Goal: Task Accomplishment & Management: Manage account settings

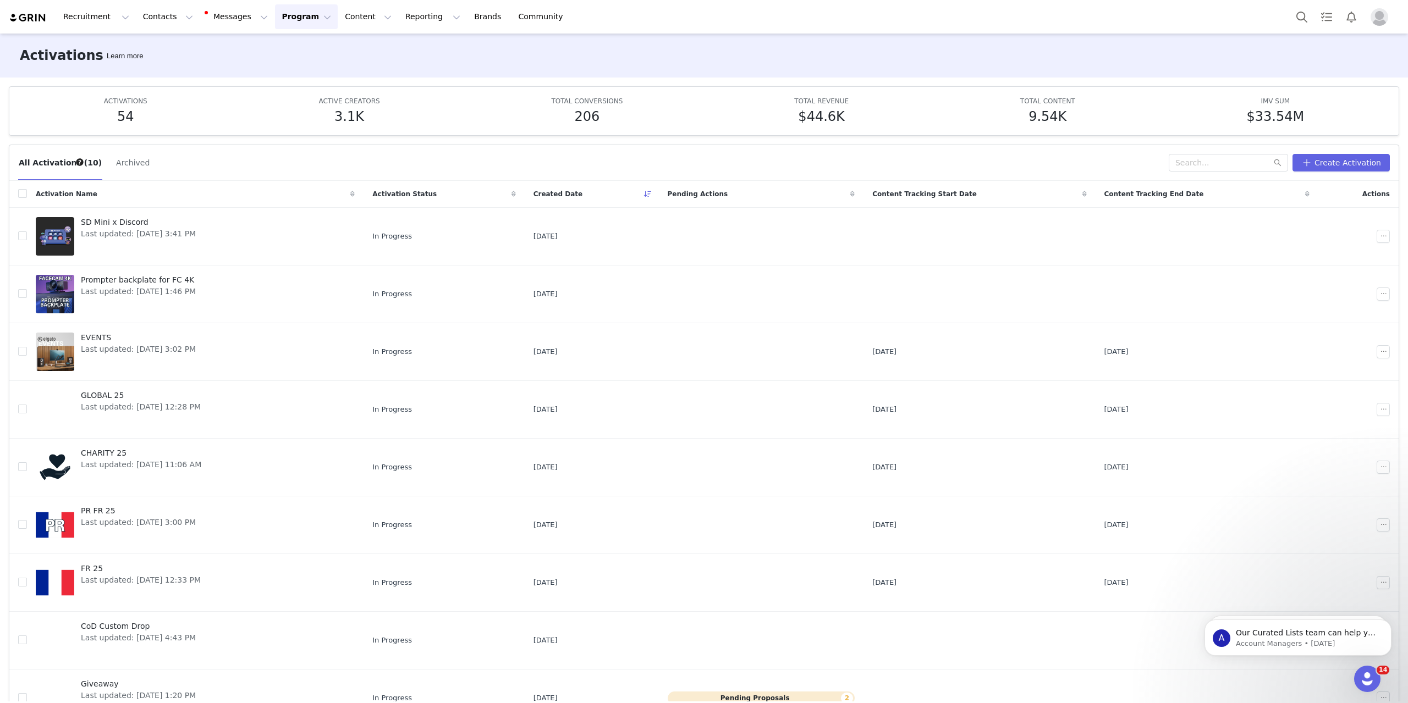
scroll to position [65, 0]
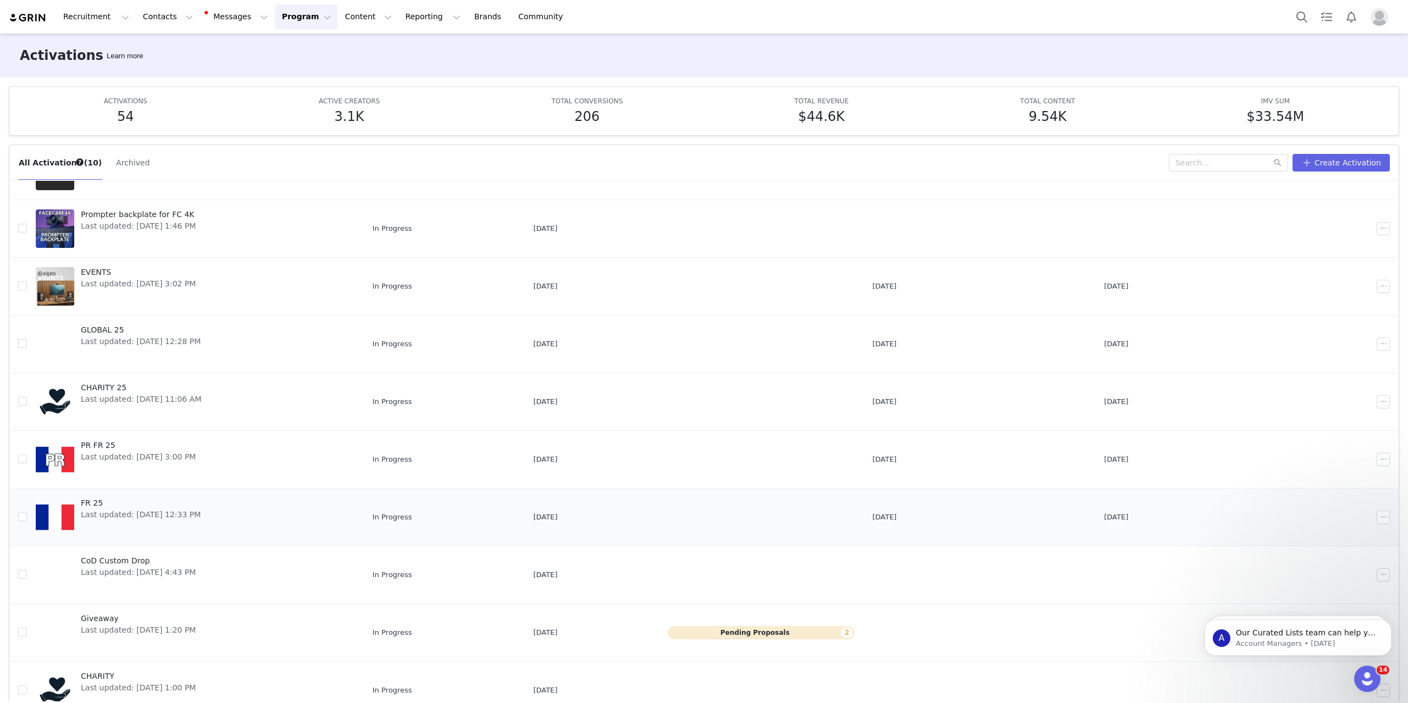
click at [240, 507] on link "FR 25 Last updated: [DATE] 12:33 PM" at bounding box center [195, 518] width 319 height 44
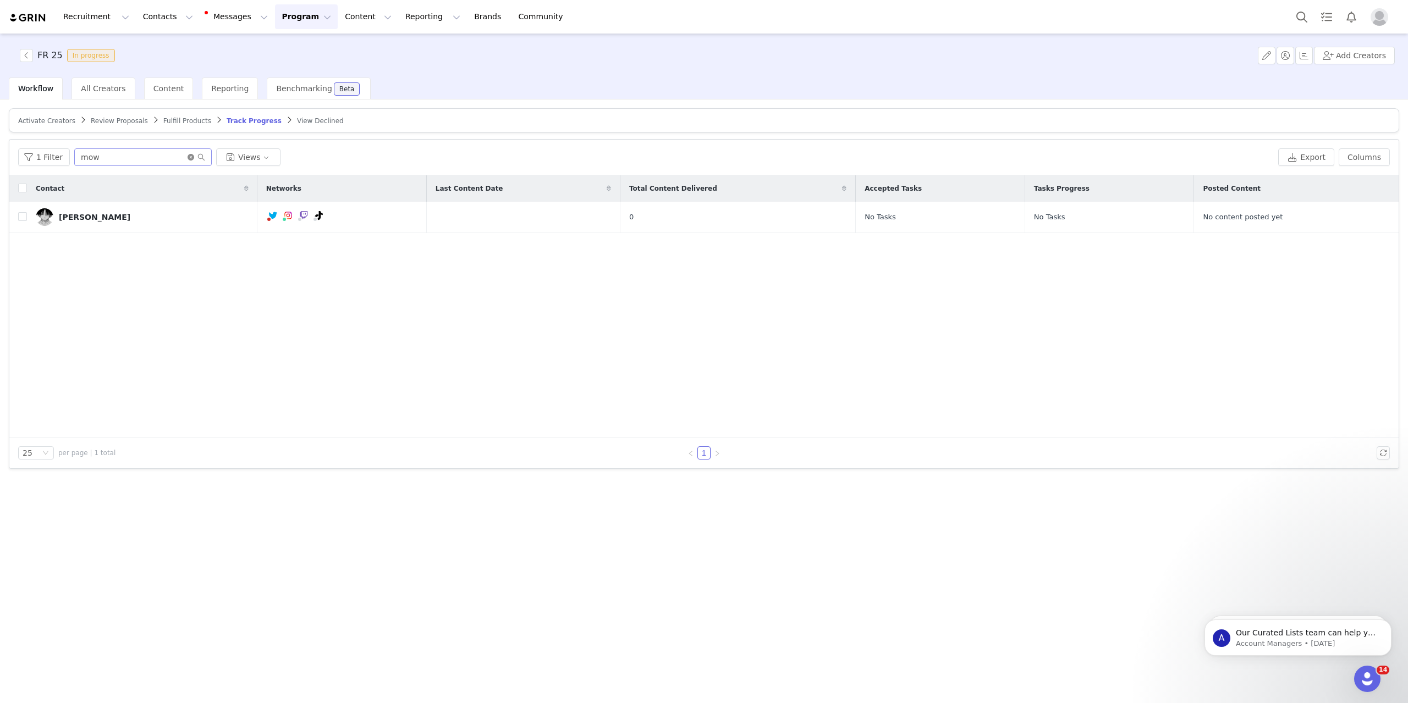
click at [188, 158] on icon "icon: close-circle" at bounding box center [191, 157] width 7 height 7
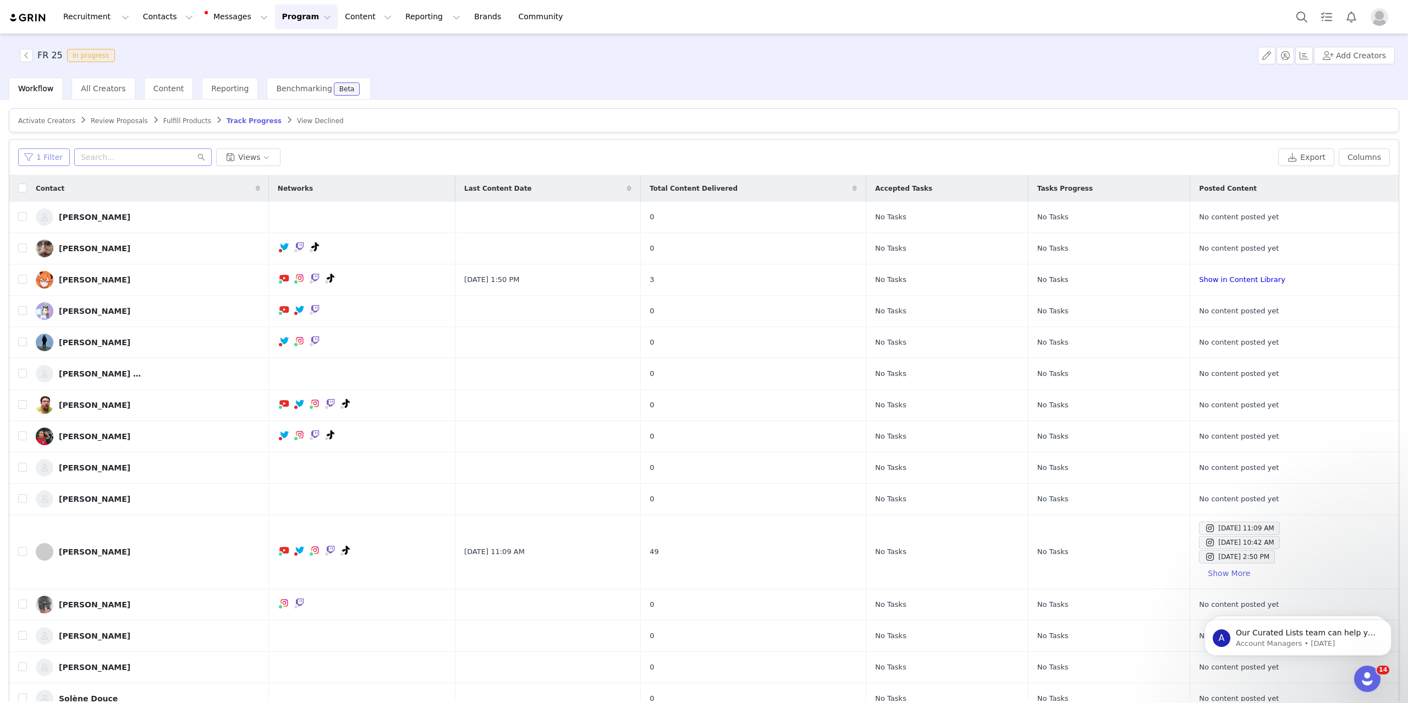
click at [45, 162] on button "1 Filter" at bounding box center [44, 158] width 52 height 18
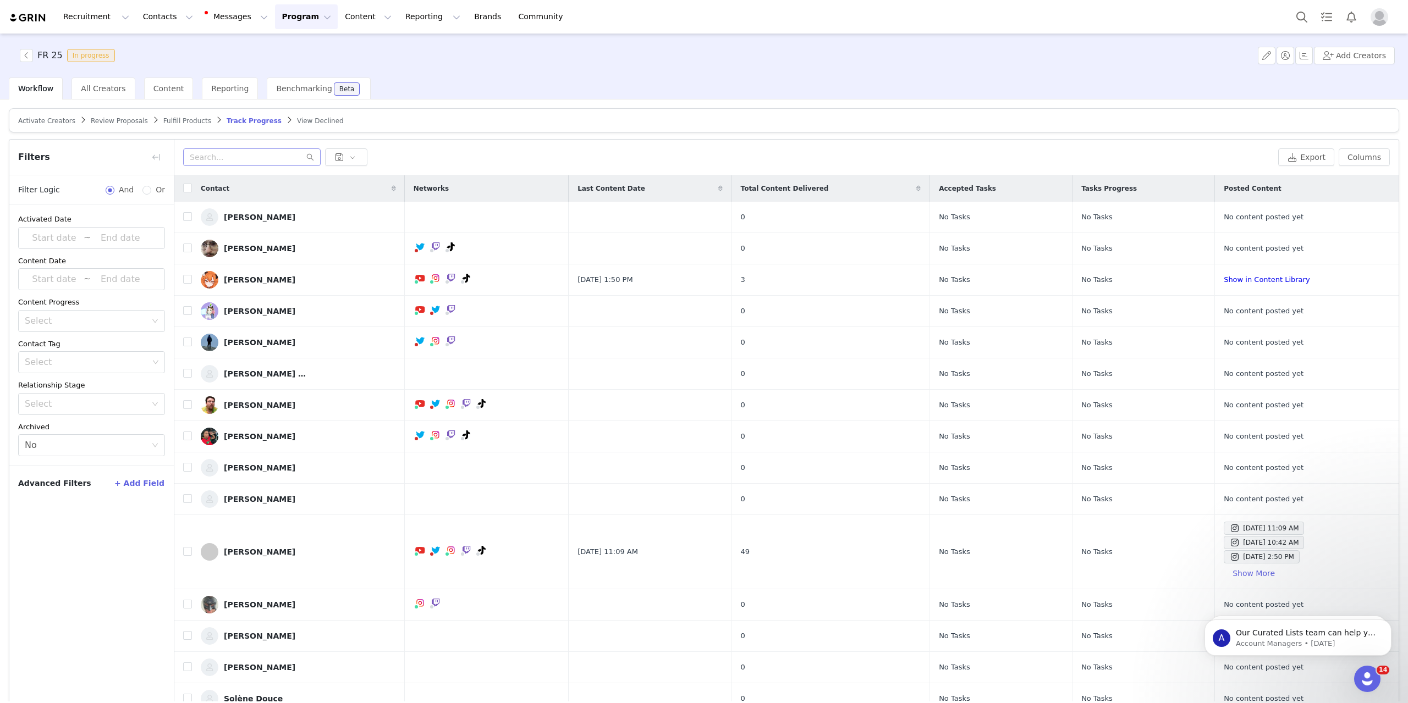
click at [166, 124] on span "Fulfill Products" at bounding box center [187, 121] width 48 height 8
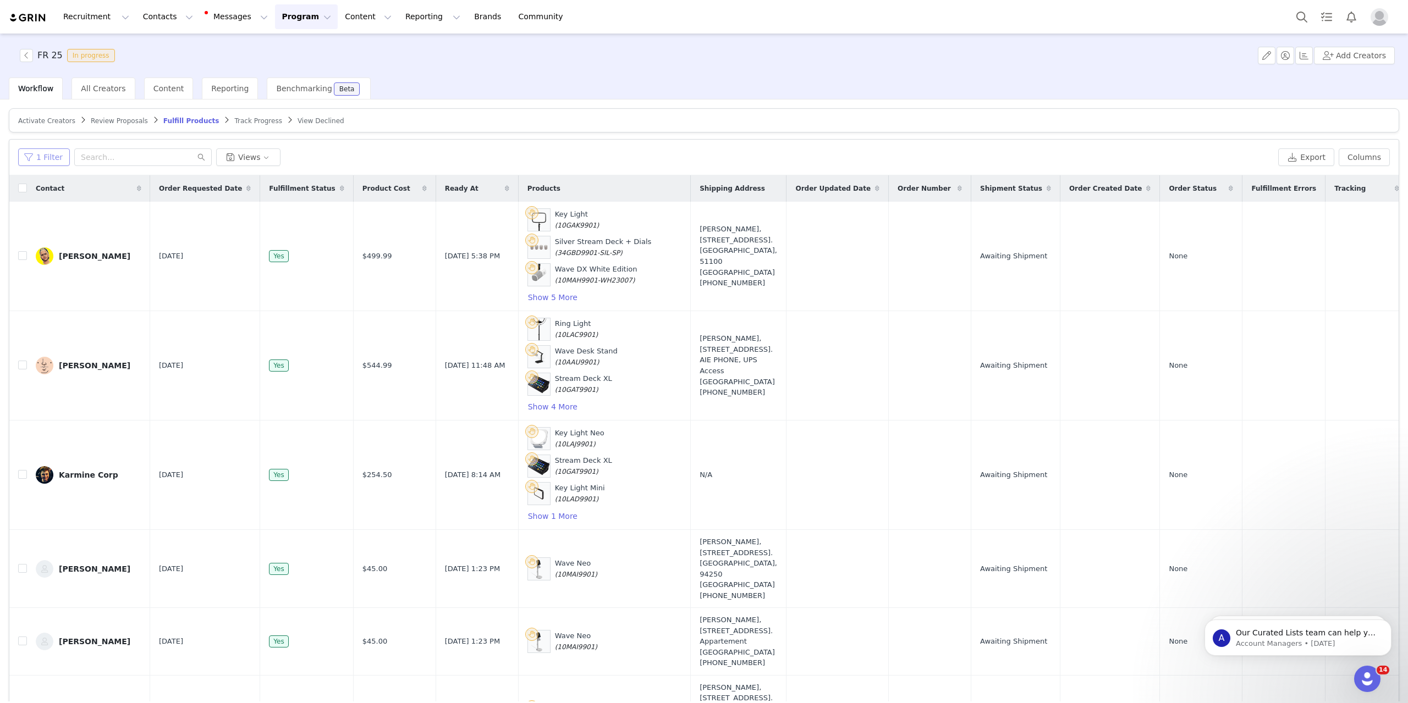
click at [46, 161] on button "1 Filter" at bounding box center [44, 158] width 52 height 18
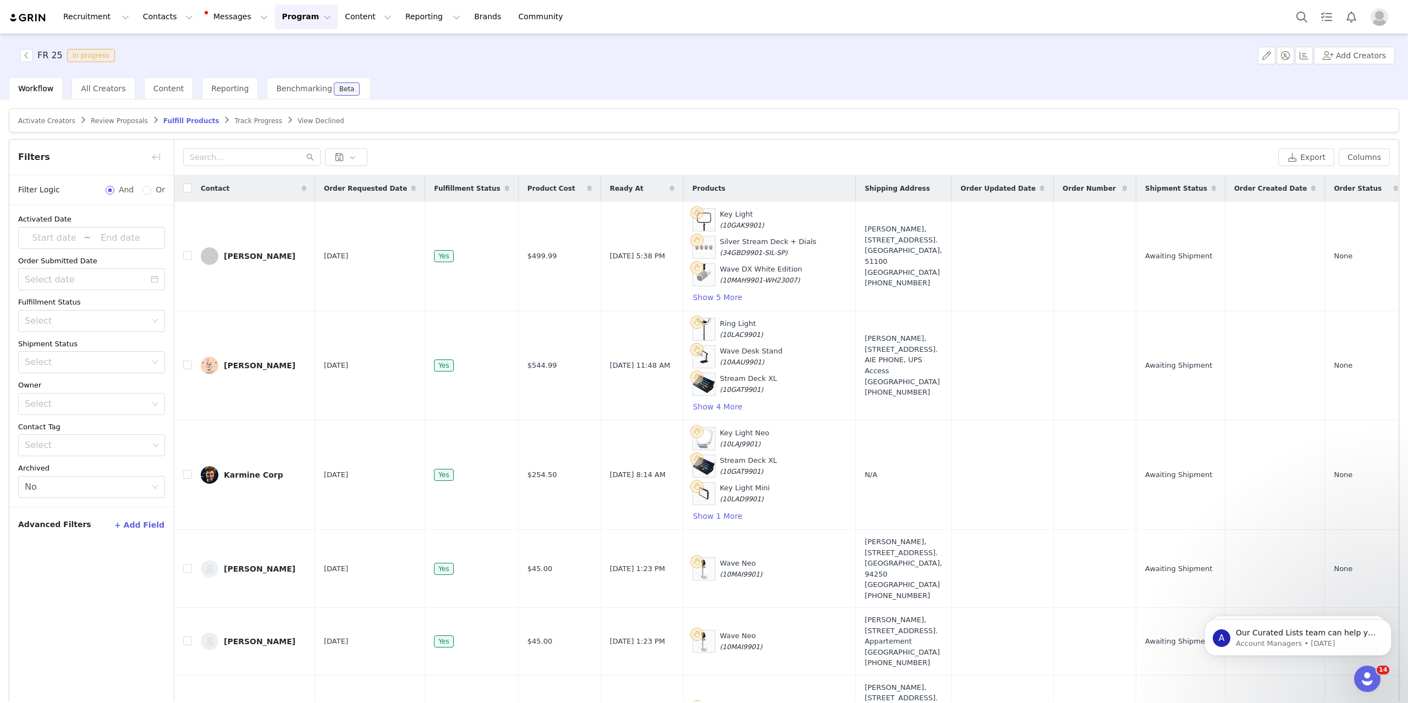
click at [147, 529] on button "+ Add Field" at bounding box center [139, 525] width 51 height 18
click at [98, 562] on div "Select" at bounding box center [86, 562] width 122 height 11
type input "pro"
click at [80, 583] on li "Product" at bounding box center [91, 587] width 147 height 18
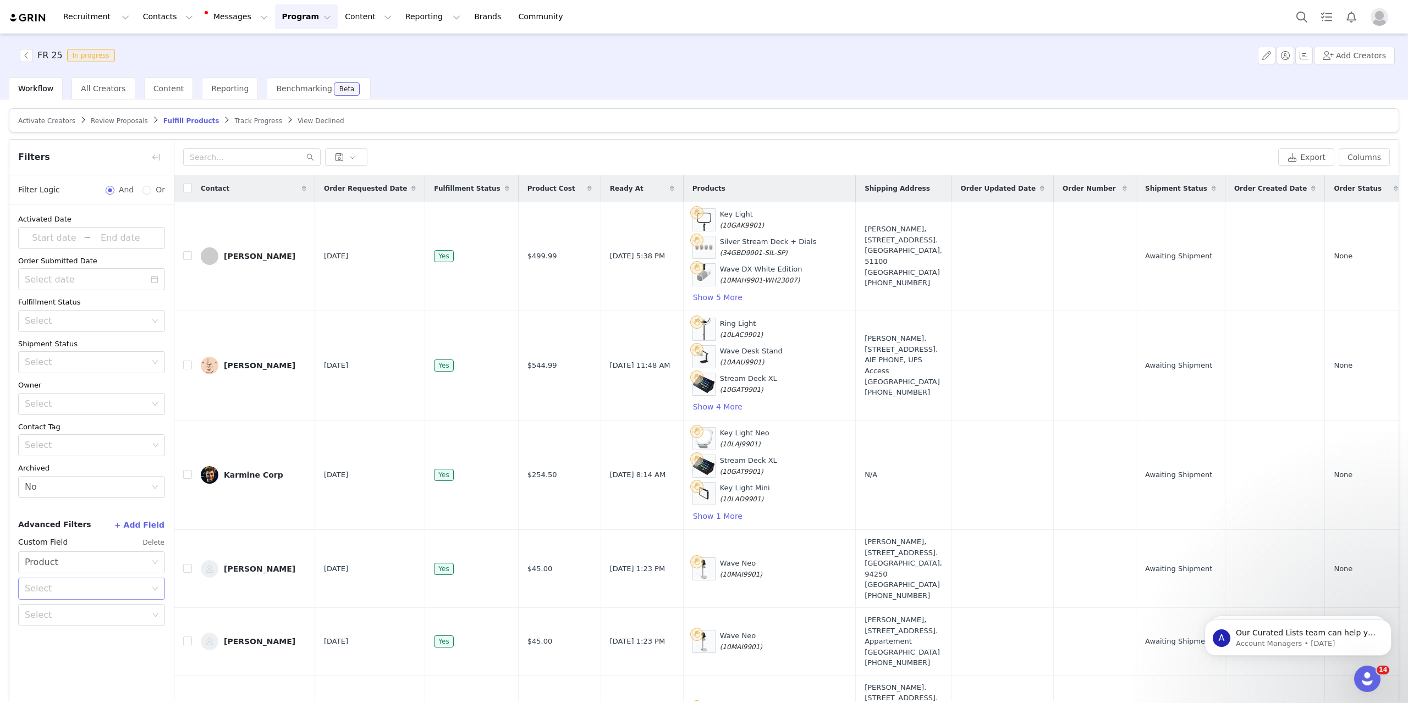
click at [83, 586] on div "Select" at bounding box center [86, 589] width 122 height 11
click at [86, 616] on li "Has selected" at bounding box center [91, 613] width 147 height 18
click at [92, 614] on div "Select" at bounding box center [87, 615] width 124 height 11
type input "embr"
click at [95, 639] on li "Embrace Chair" at bounding box center [91, 639] width 147 height 18
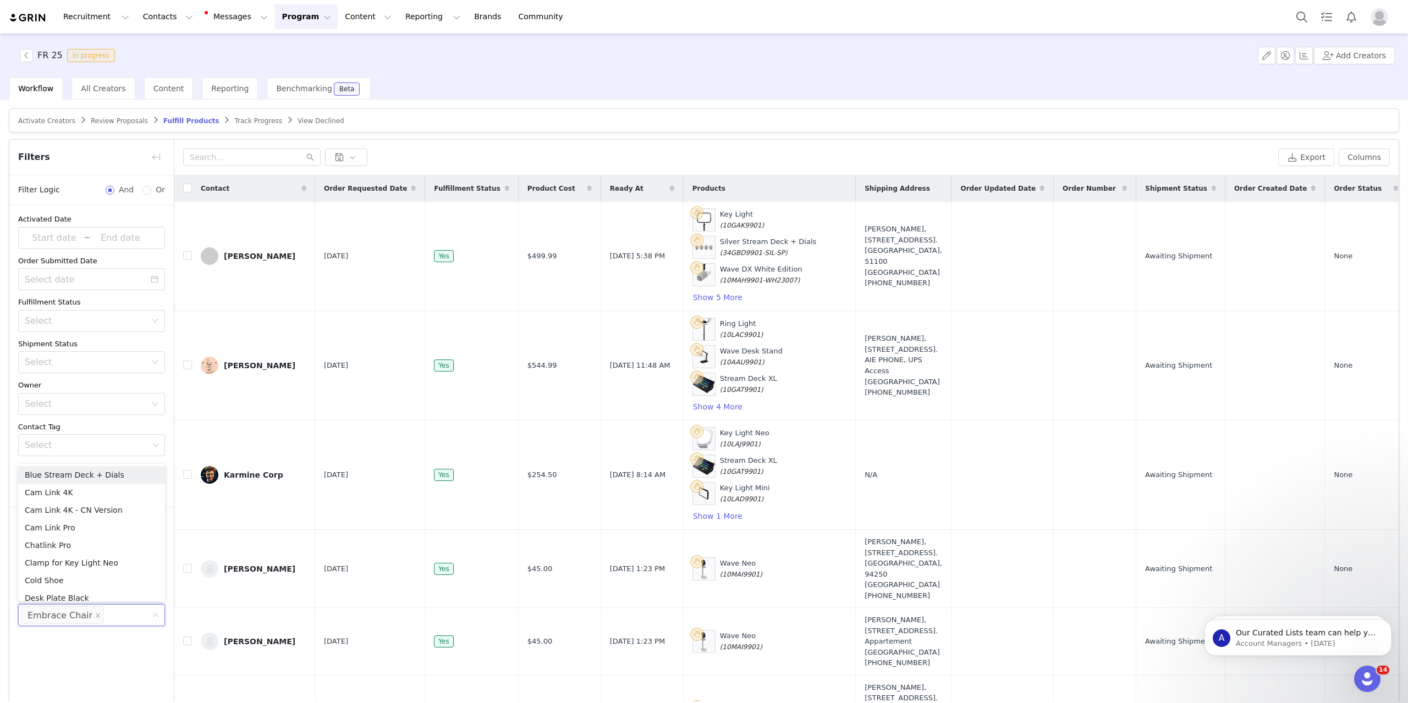
click at [111, 686] on div "Activated Date ~ Order Submitted Date Fulfillment Status Select Shipment Status…" at bounding box center [91, 455] width 164 height 500
click at [114, 655] on div "Activated Date ~ Order Submitted Date Fulfillment Status Select Shipment Status…" at bounding box center [91, 455] width 164 height 500
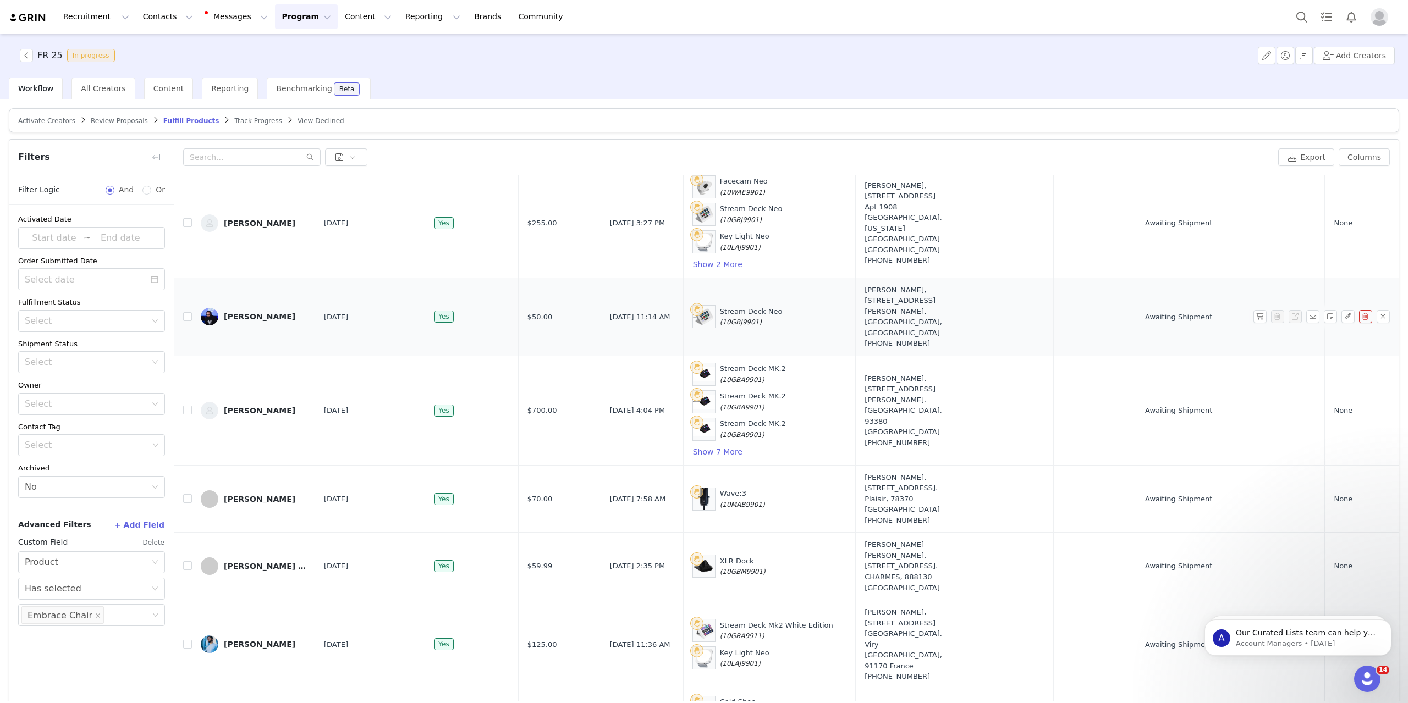
scroll to position [880, 0]
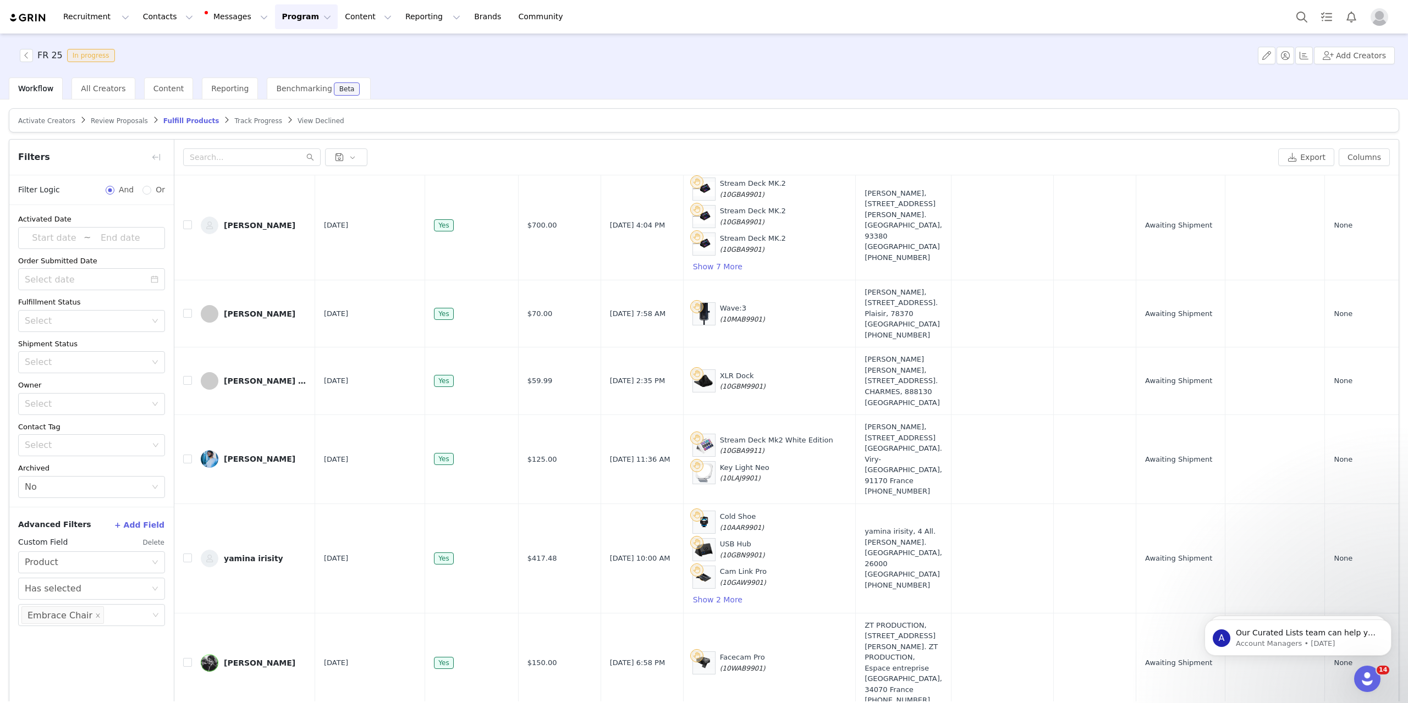
click at [100, 657] on div "Activated Date ~ Order Submitted Date Fulfillment Status Select Shipment Status…" at bounding box center [91, 455] width 164 height 500
click at [109, 405] on div "Select" at bounding box center [86, 404] width 122 height 11
click at [109, 408] on div "Select" at bounding box center [86, 404] width 122 height 11
click at [112, 406] on div "Select" at bounding box center [86, 404] width 122 height 11
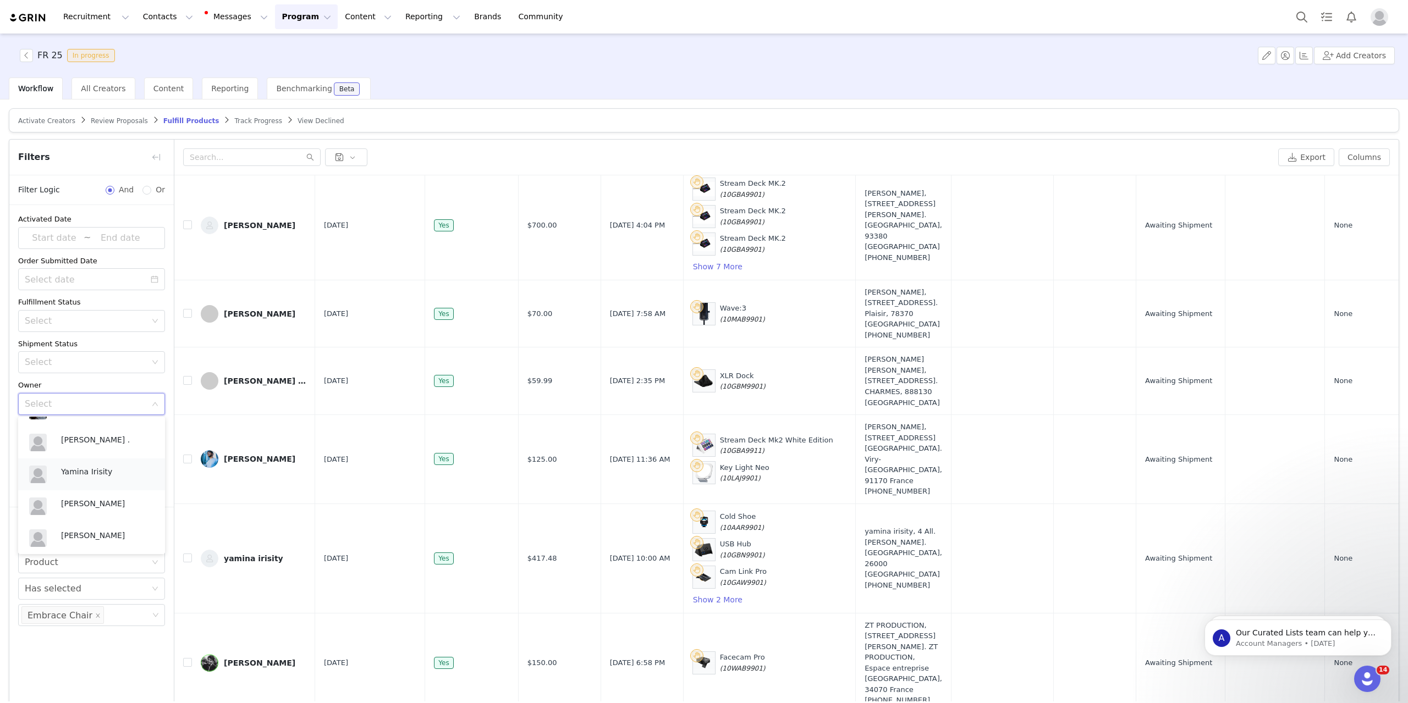
click at [84, 468] on p "Yamina Irisity" at bounding box center [107, 472] width 93 height 12
click at [121, 655] on div "Activated Date ~ Order Submitted Date Fulfillment Status Select Shipment Status…" at bounding box center [91, 455] width 164 height 500
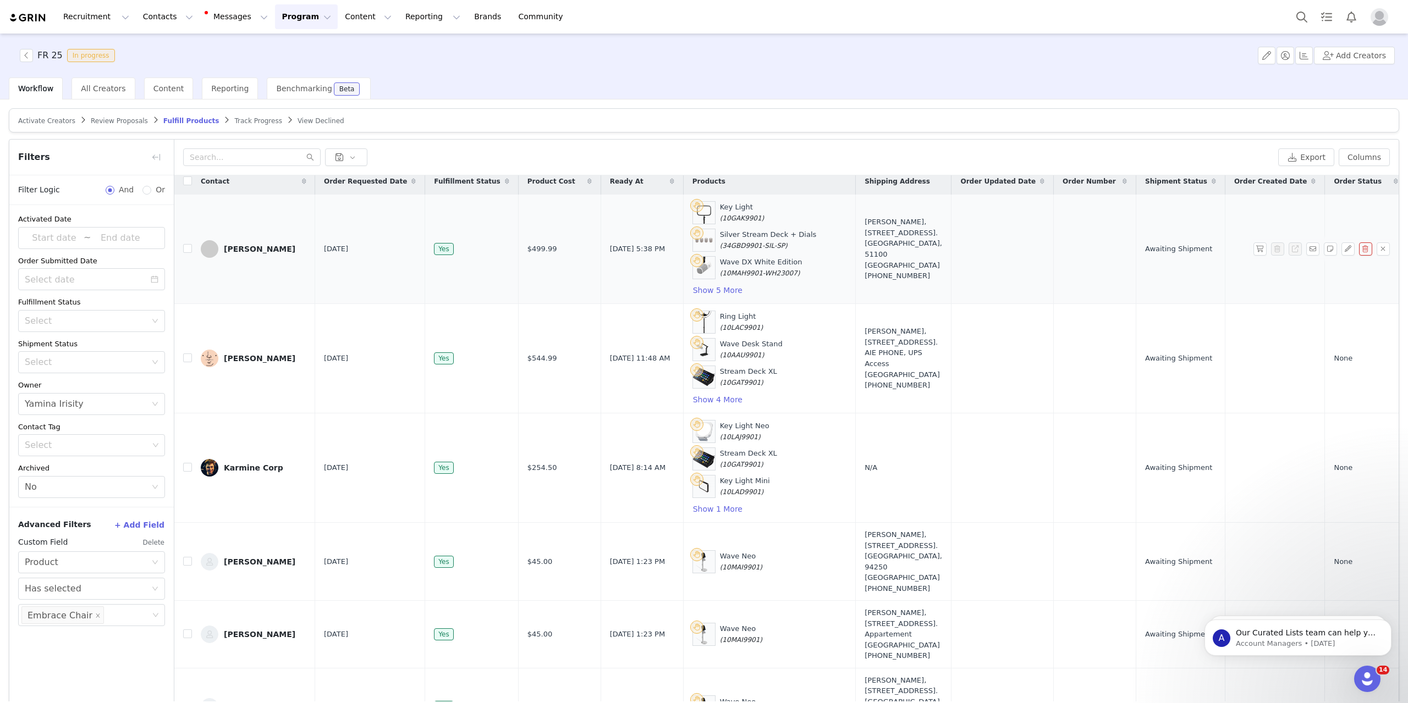
scroll to position [0, 0]
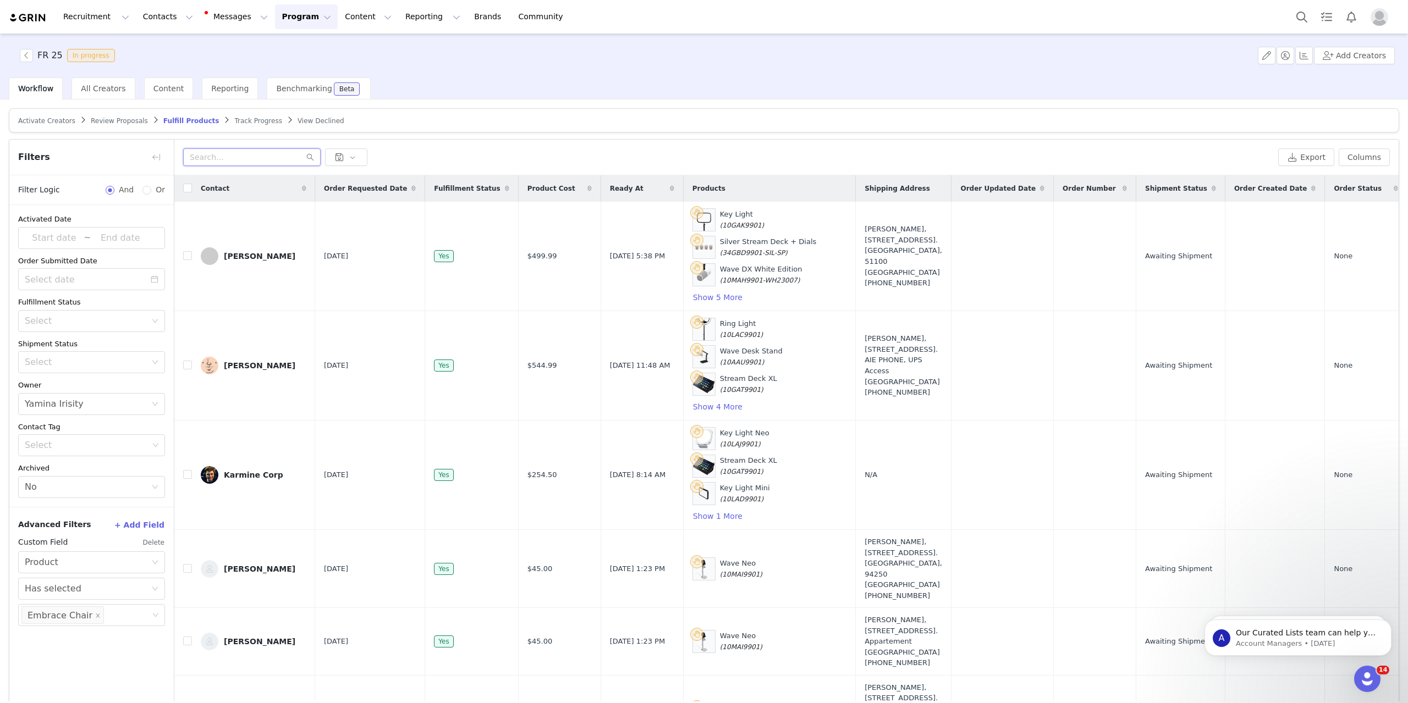
click at [252, 152] on input "text" at bounding box center [252, 158] width 138 height 18
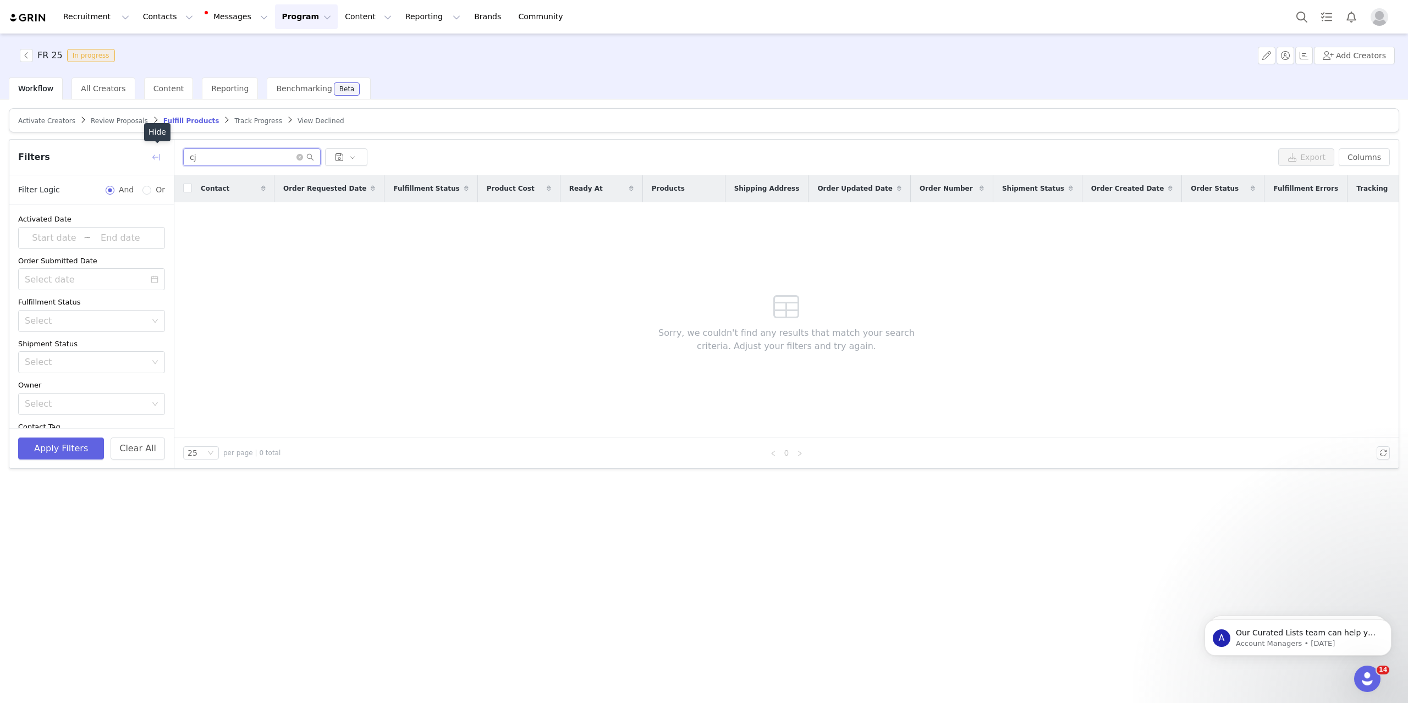
type input "c"
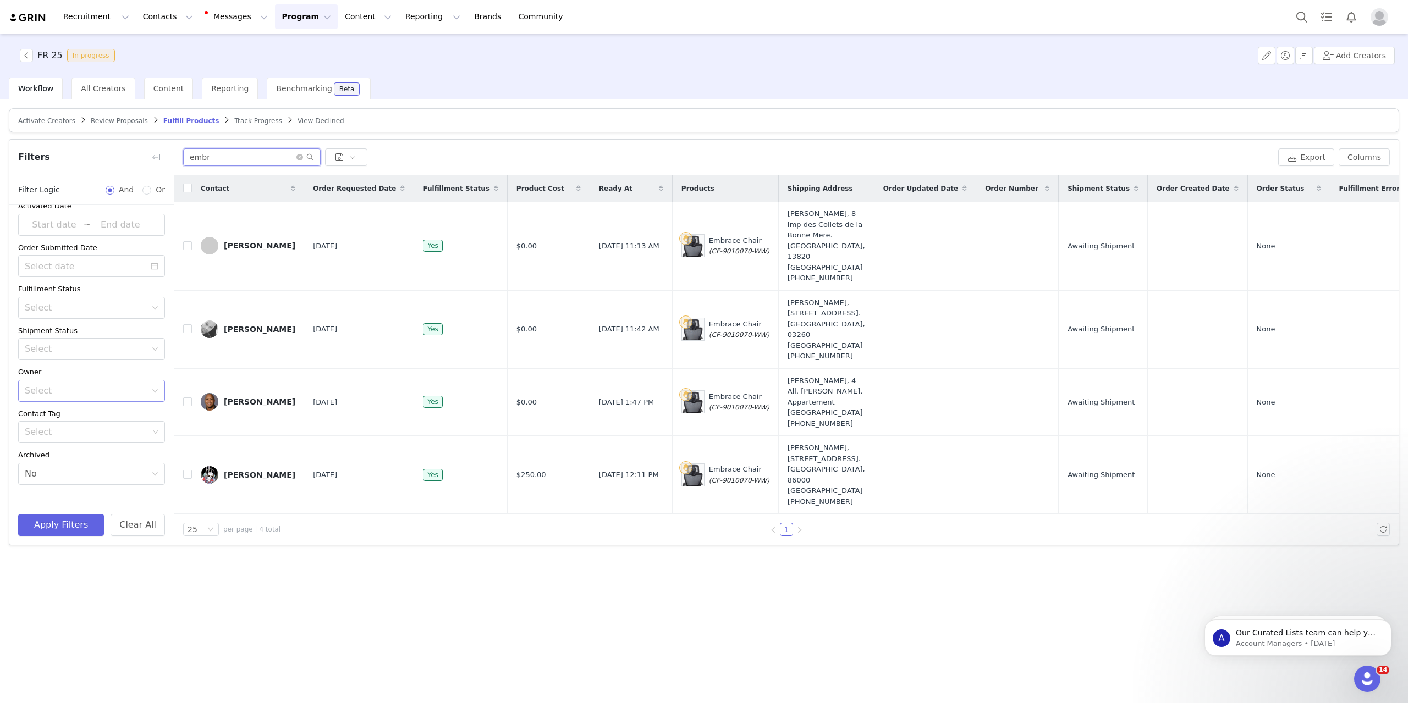
scroll to position [19, 0]
type input "embr"
click at [138, 507] on button "+ Add Field" at bounding box center [139, 507] width 51 height 18
click at [83, 496] on div "Select" at bounding box center [86, 499] width 122 height 11
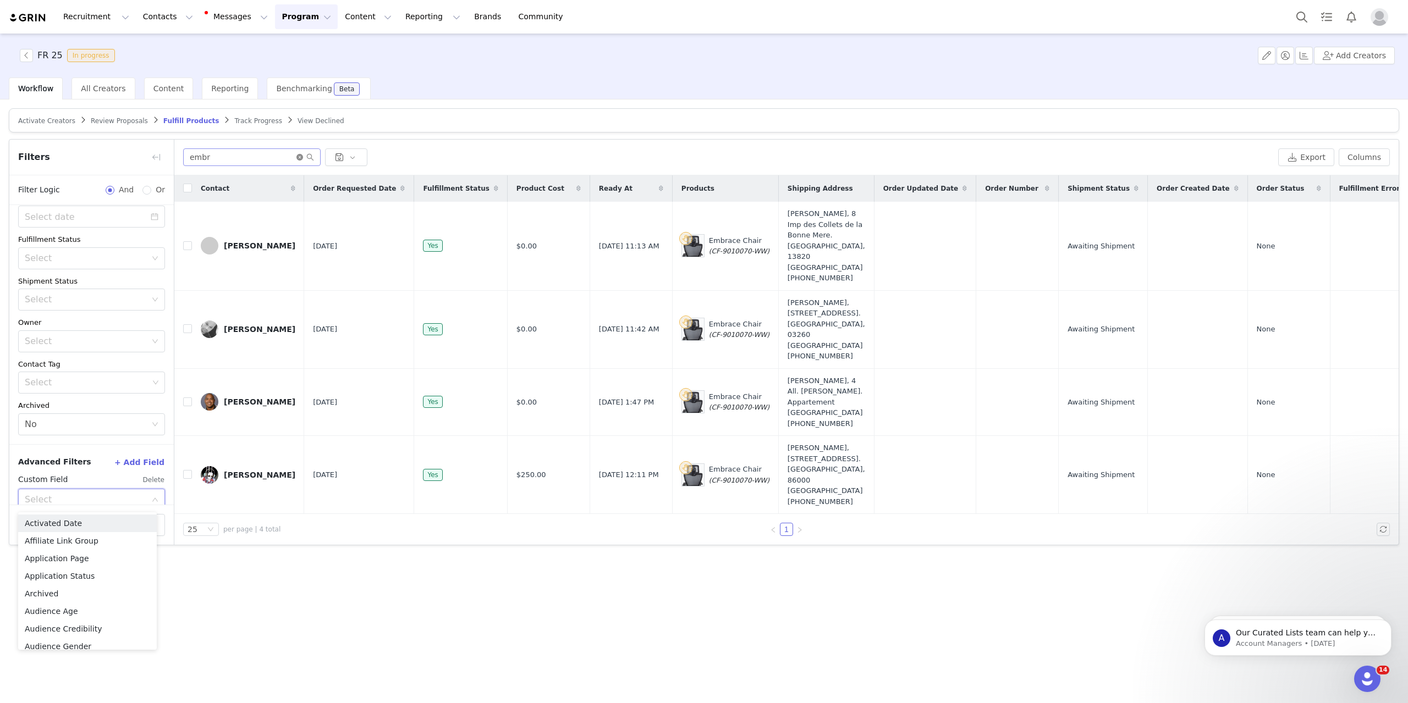
click at [299, 157] on icon "icon: close-circle" at bounding box center [299, 157] width 7 height 7
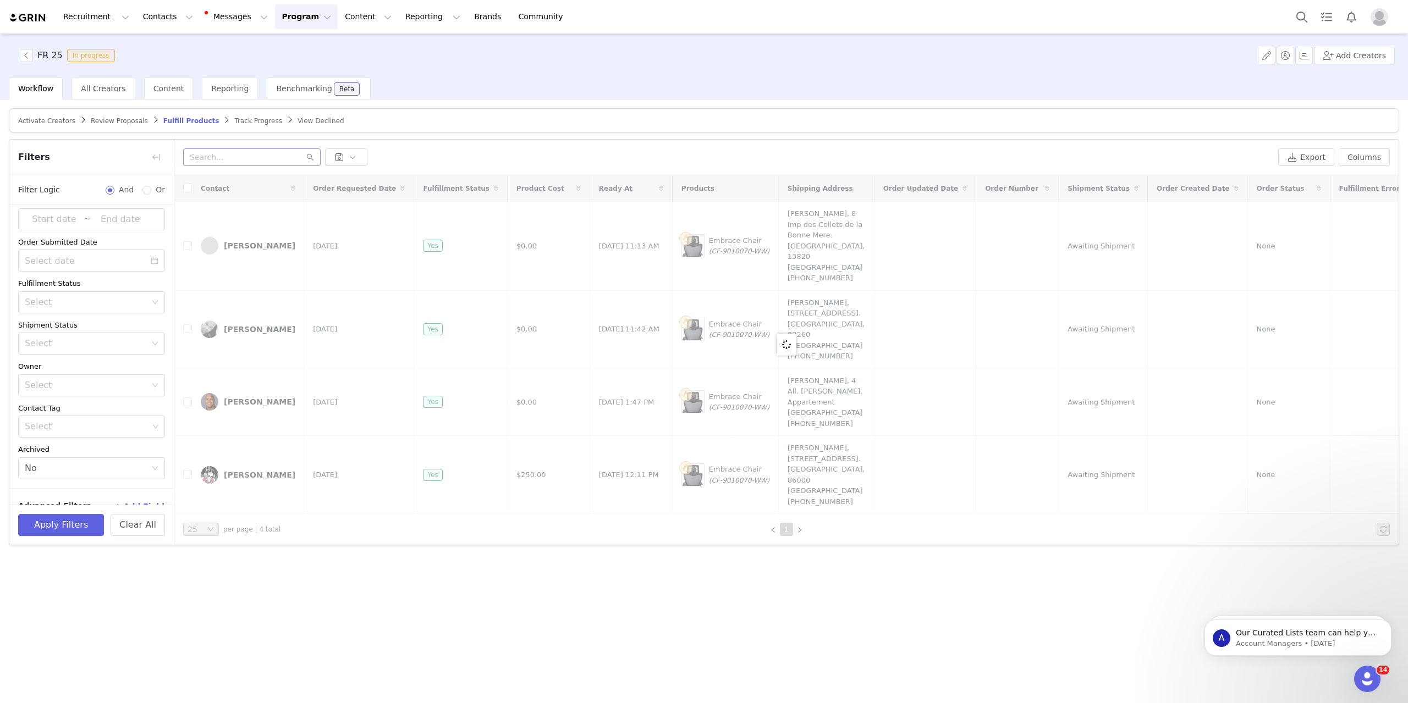
scroll to position [27, 0]
click at [141, 501] on button "+ Add Field" at bounding box center [139, 499] width 51 height 18
click at [79, 490] on div "Select" at bounding box center [86, 491] width 122 height 11
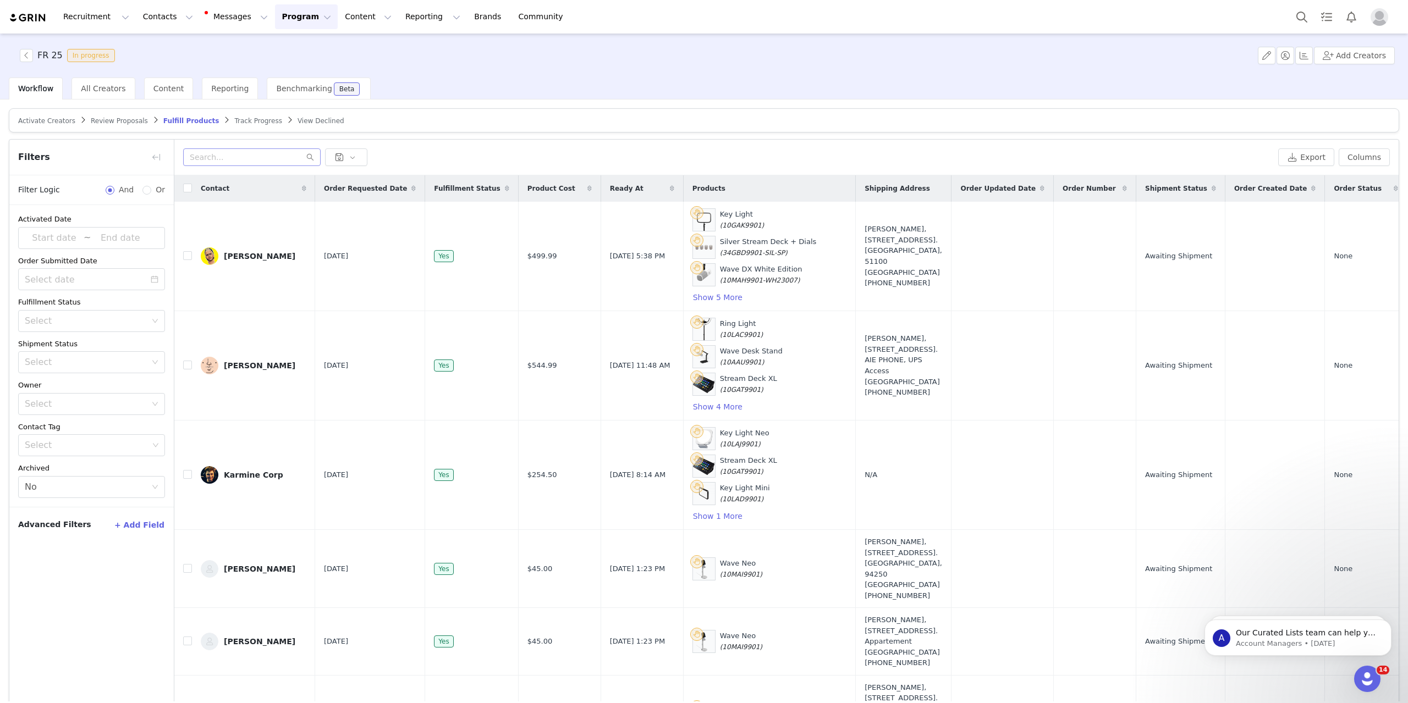
scroll to position [0, 0]
click at [148, 527] on button "+ Add Field" at bounding box center [139, 525] width 51 height 18
click at [80, 557] on div "Select" at bounding box center [86, 562] width 122 height 11
type input "pro"
click at [82, 585] on li "Product" at bounding box center [91, 587] width 147 height 18
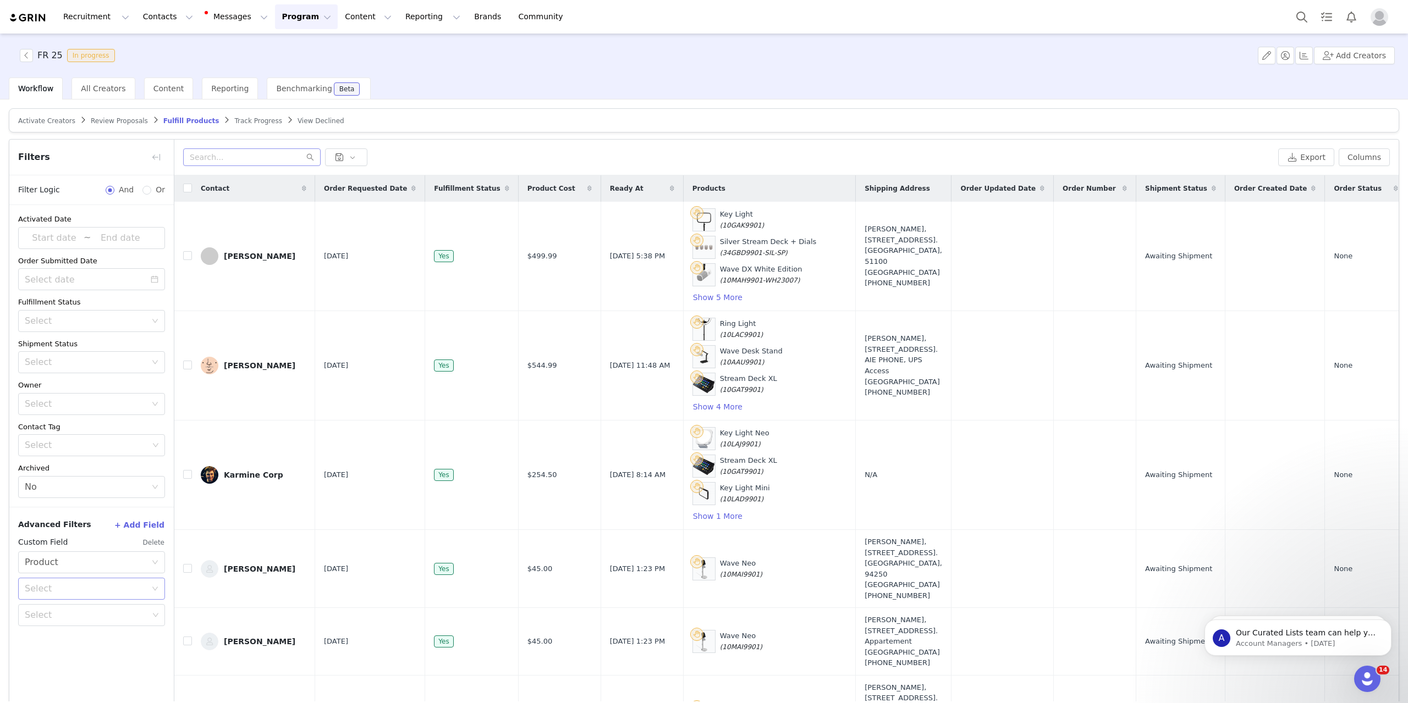
click at [105, 584] on div "Select" at bounding box center [86, 589] width 122 height 11
click at [97, 612] on li "Has selected" at bounding box center [91, 613] width 147 height 18
click at [73, 630] on div "Advanced Filters + Add Field Custom Field Delete Select Product Select Has sele…" at bounding box center [91, 571] width 164 height 128
click at [92, 618] on div "Select" at bounding box center [87, 615] width 124 height 11
type input "emb"
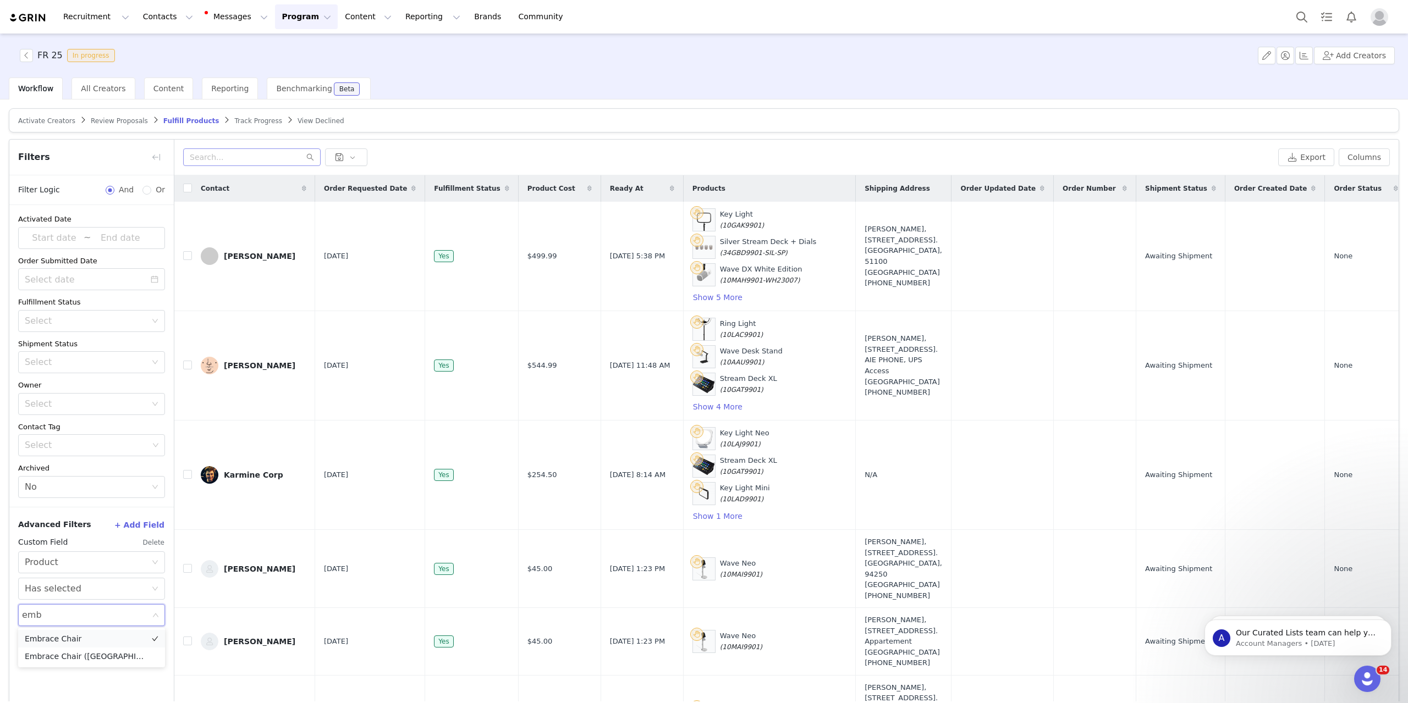
click at [82, 635] on li "Embrace Chair" at bounding box center [91, 639] width 147 height 18
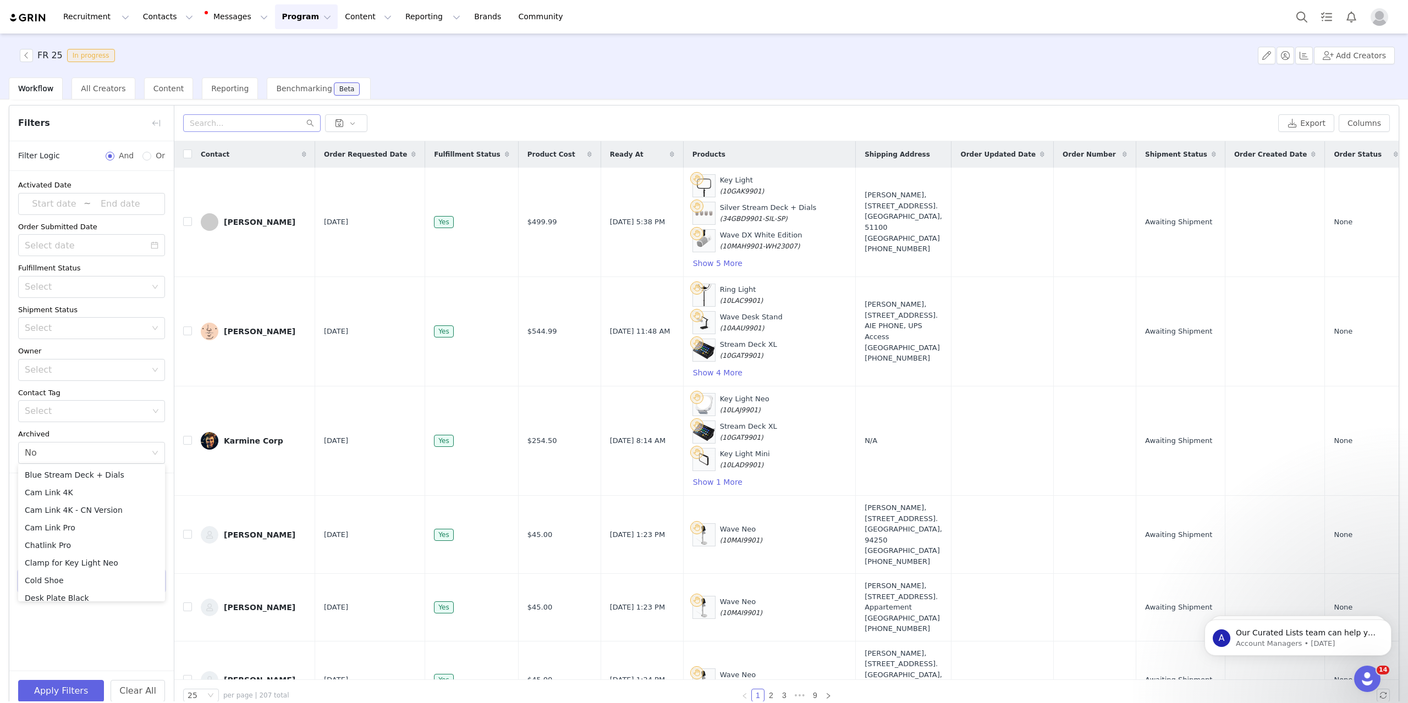
scroll to position [52, 0]
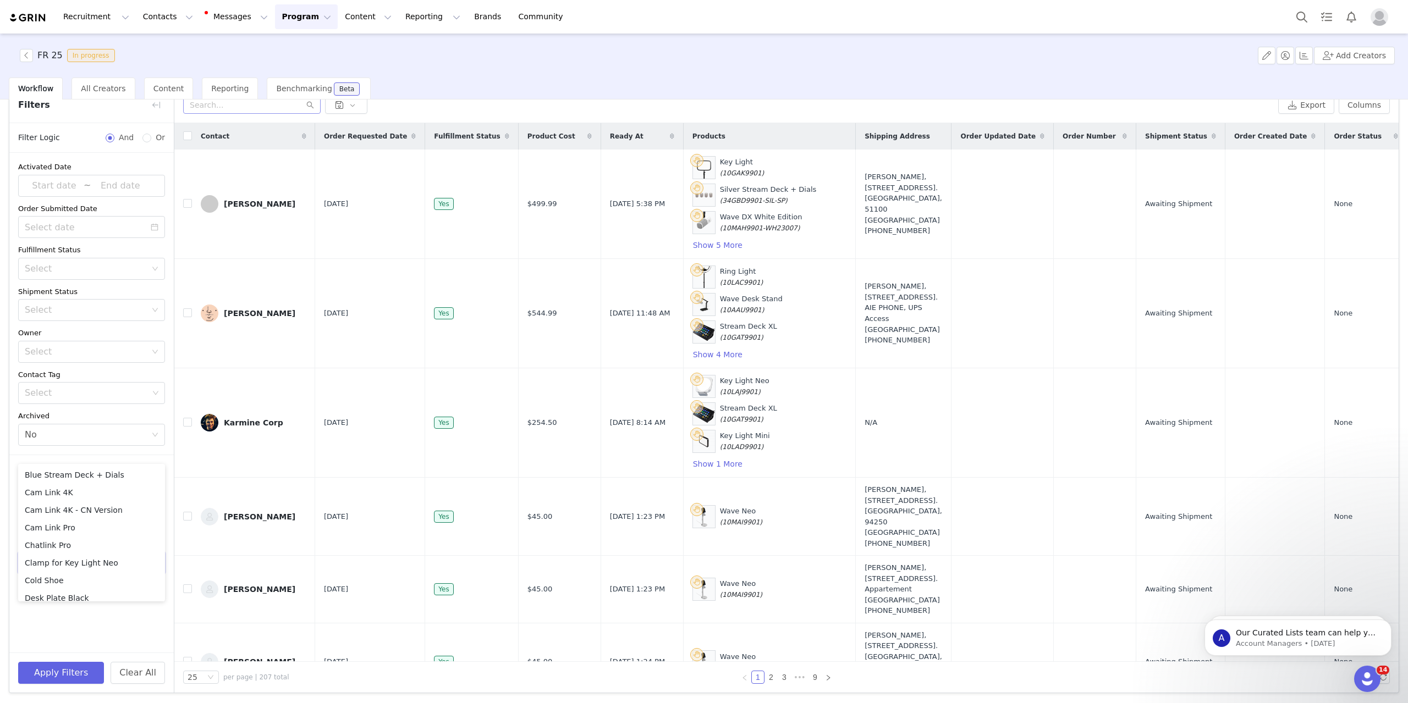
click at [109, 636] on div "Activated Date ~ Order Submitted Date Fulfillment Status Select Shipment Status…" at bounding box center [91, 403] width 164 height 500
click at [69, 674] on button "Apply Filters" at bounding box center [61, 673] width 86 height 22
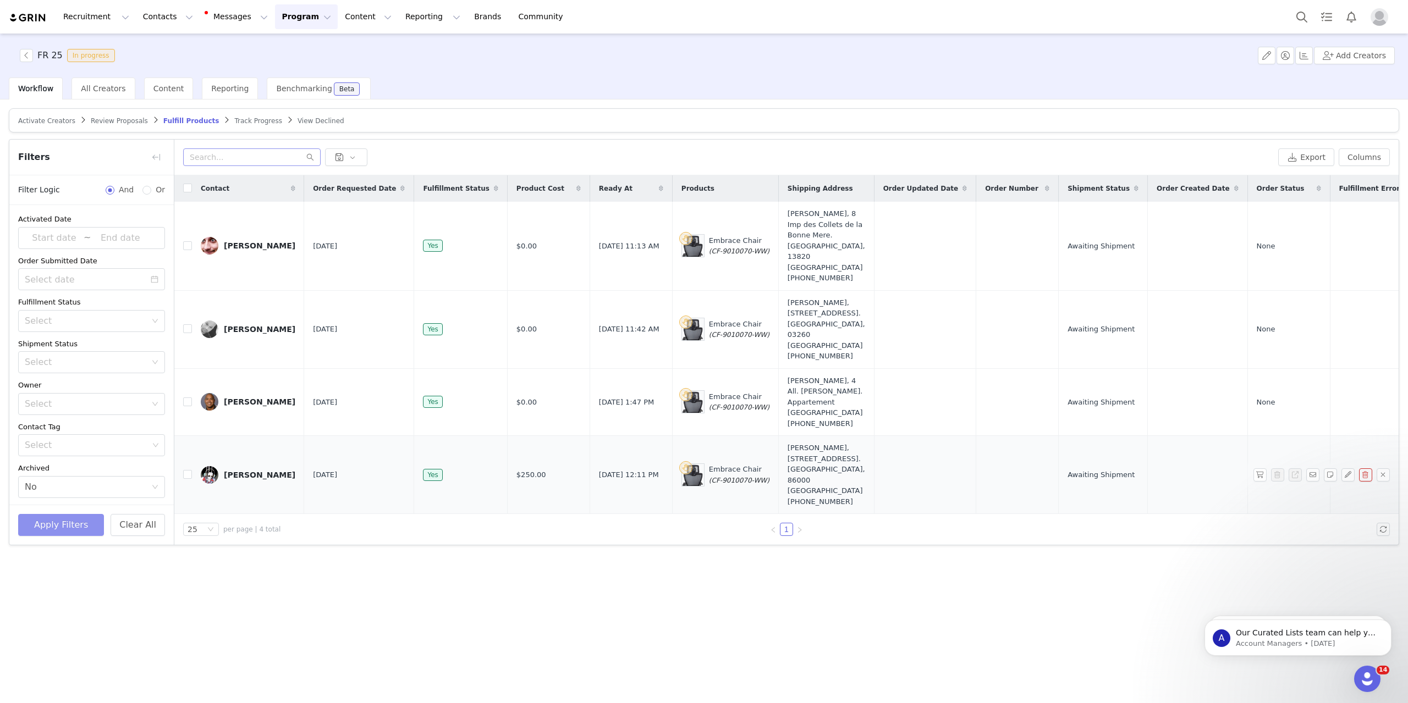
scroll to position [0, 0]
click at [447, 607] on div "Activate Creators Review Proposals Fulfill Products Track Progress View Decline…" at bounding box center [704, 401] width 1408 height 602
click at [446, 153] on div at bounding box center [728, 158] width 1091 height 18
click at [445, 153] on div at bounding box center [728, 158] width 1091 height 18
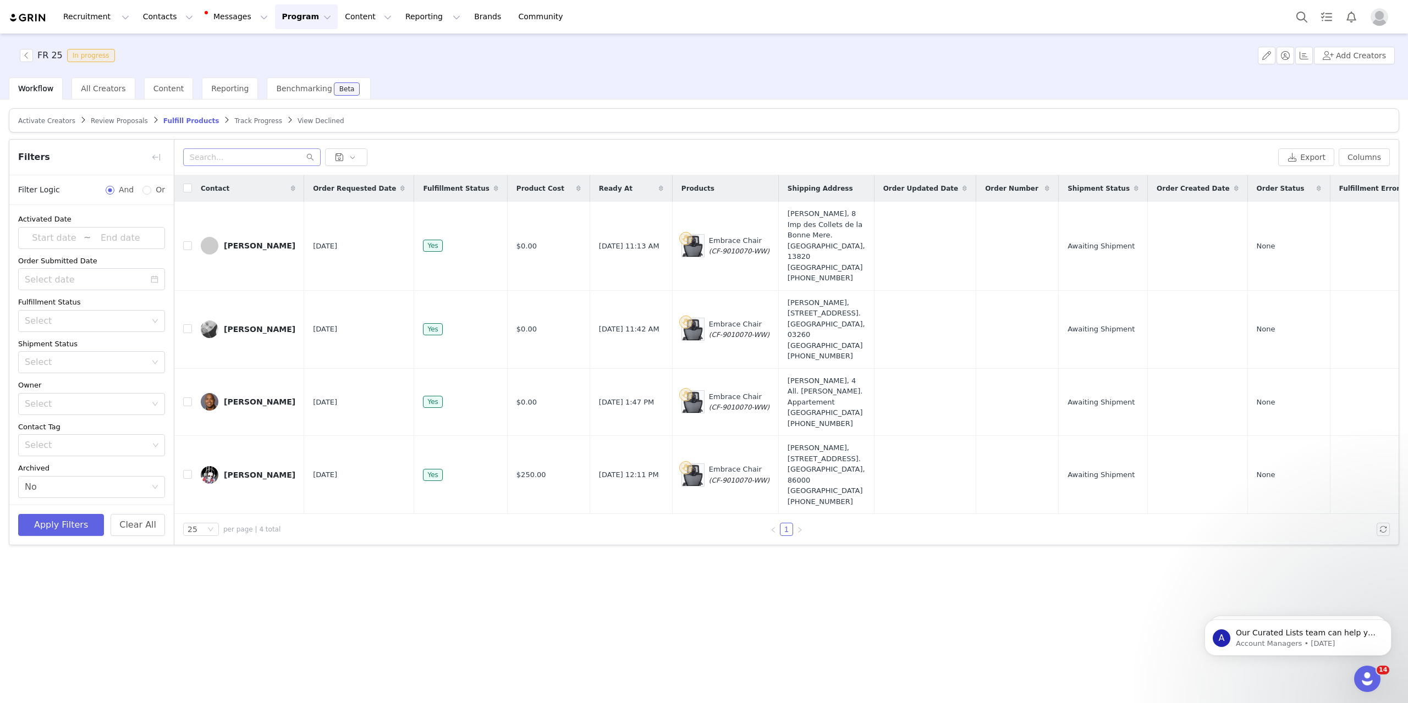
click at [471, 149] on div at bounding box center [728, 158] width 1091 height 18
click at [483, 152] on div at bounding box center [728, 158] width 1091 height 18
click at [123, 121] on span "Review Proposals" at bounding box center [119, 121] width 57 height 8
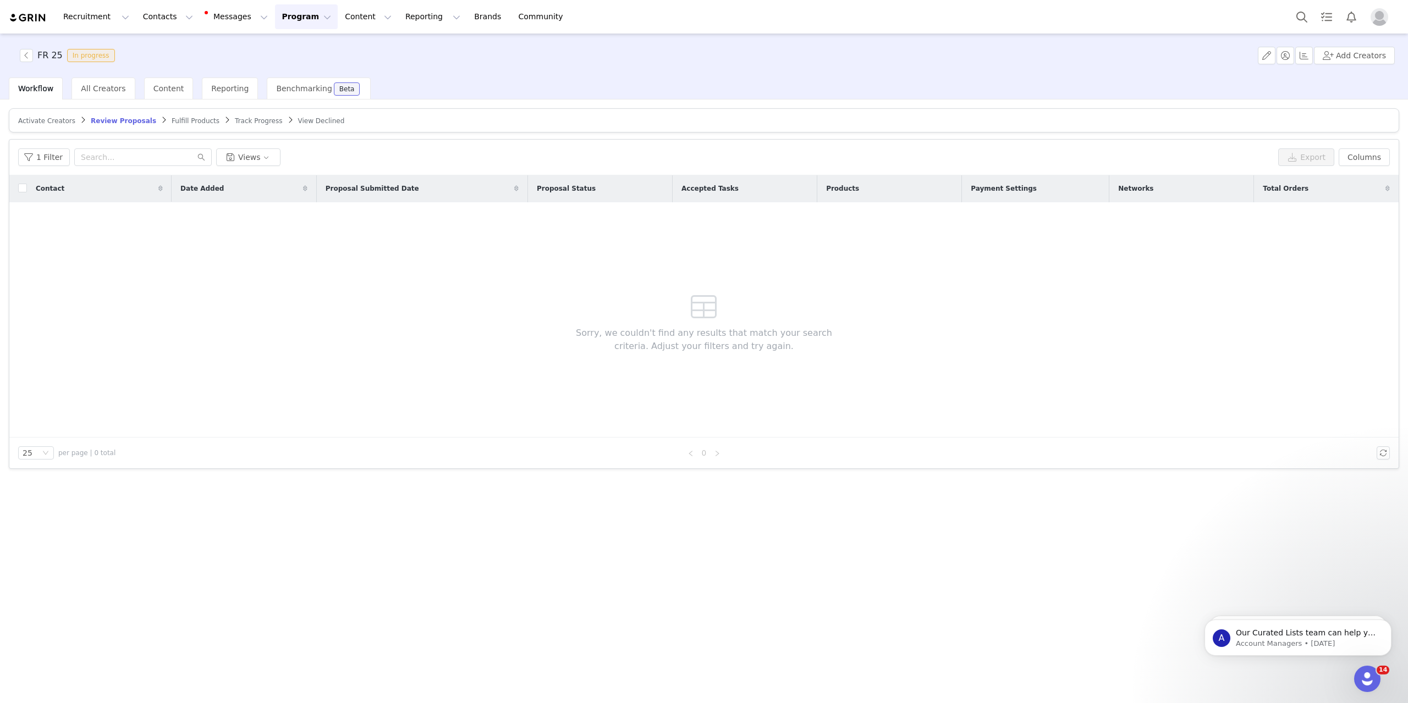
click at [235, 119] on span "Track Progress" at bounding box center [258, 121] width 47 height 8
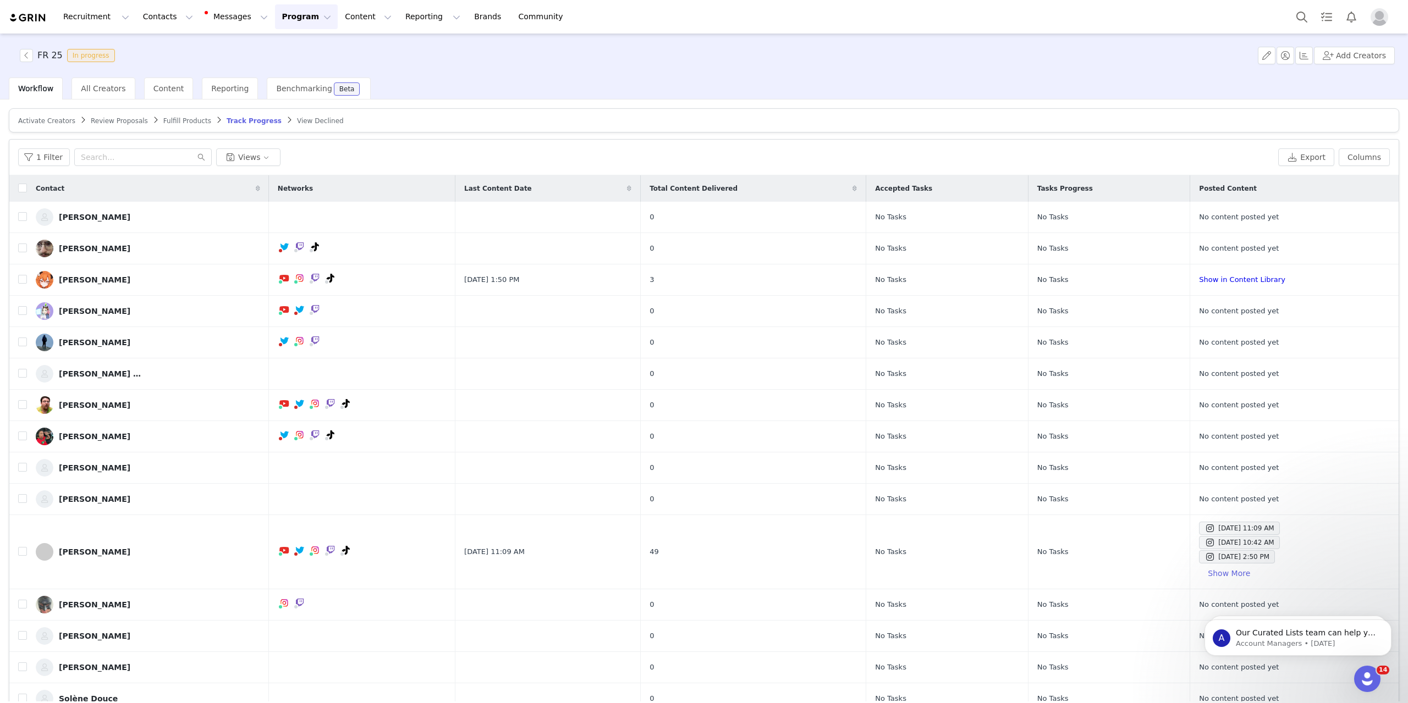
click at [163, 119] on span "Fulfill Products" at bounding box center [187, 121] width 48 height 8
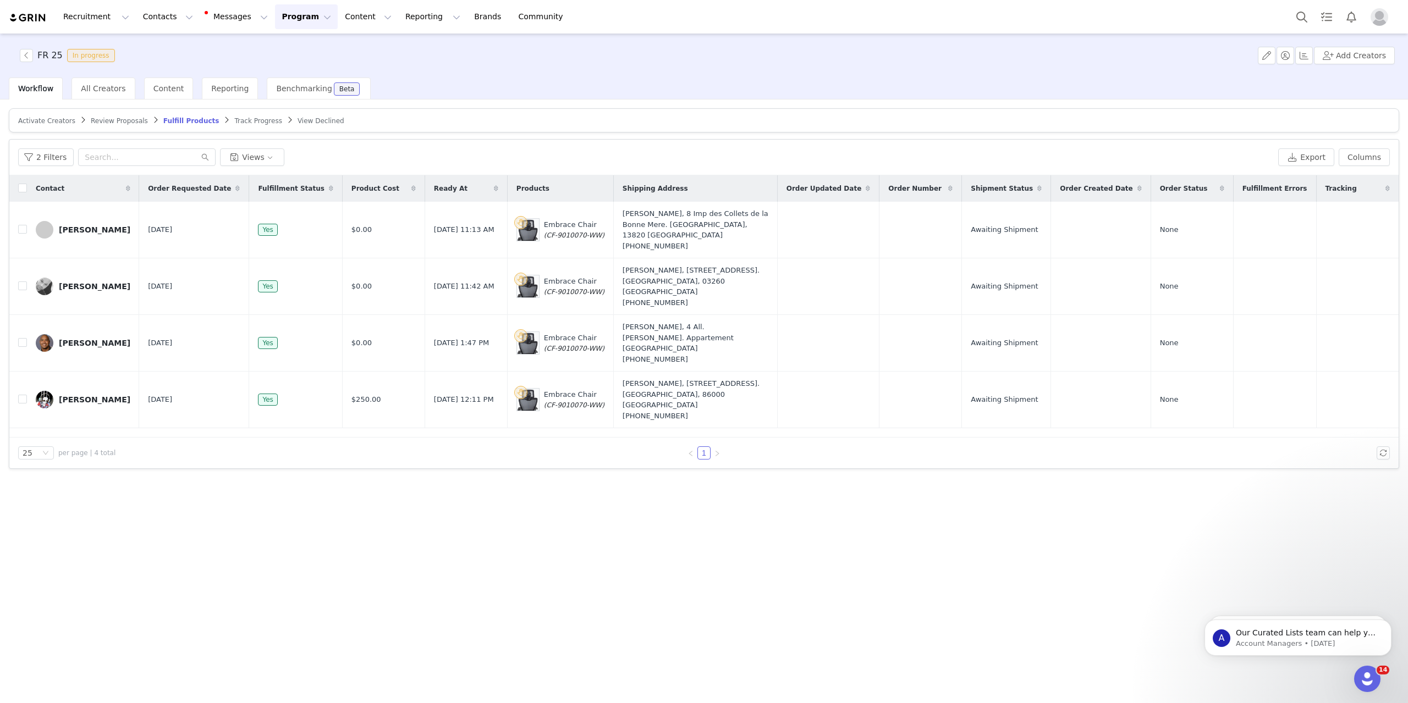
click at [106, 119] on span "Review Proposals" at bounding box center [119, 121] width 57 height 8
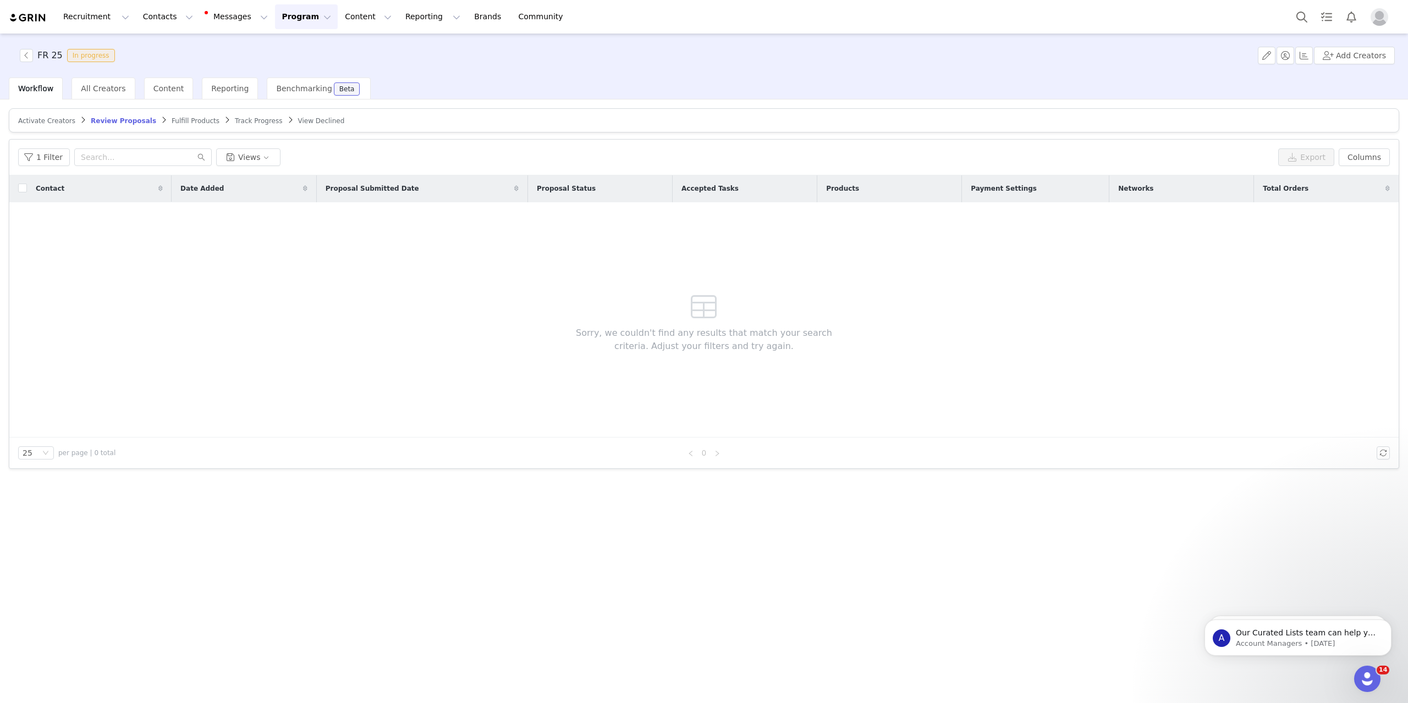
click at [180, 117] on span "Fulfill Products" at bounding box center [196, 121] width 48 height 8
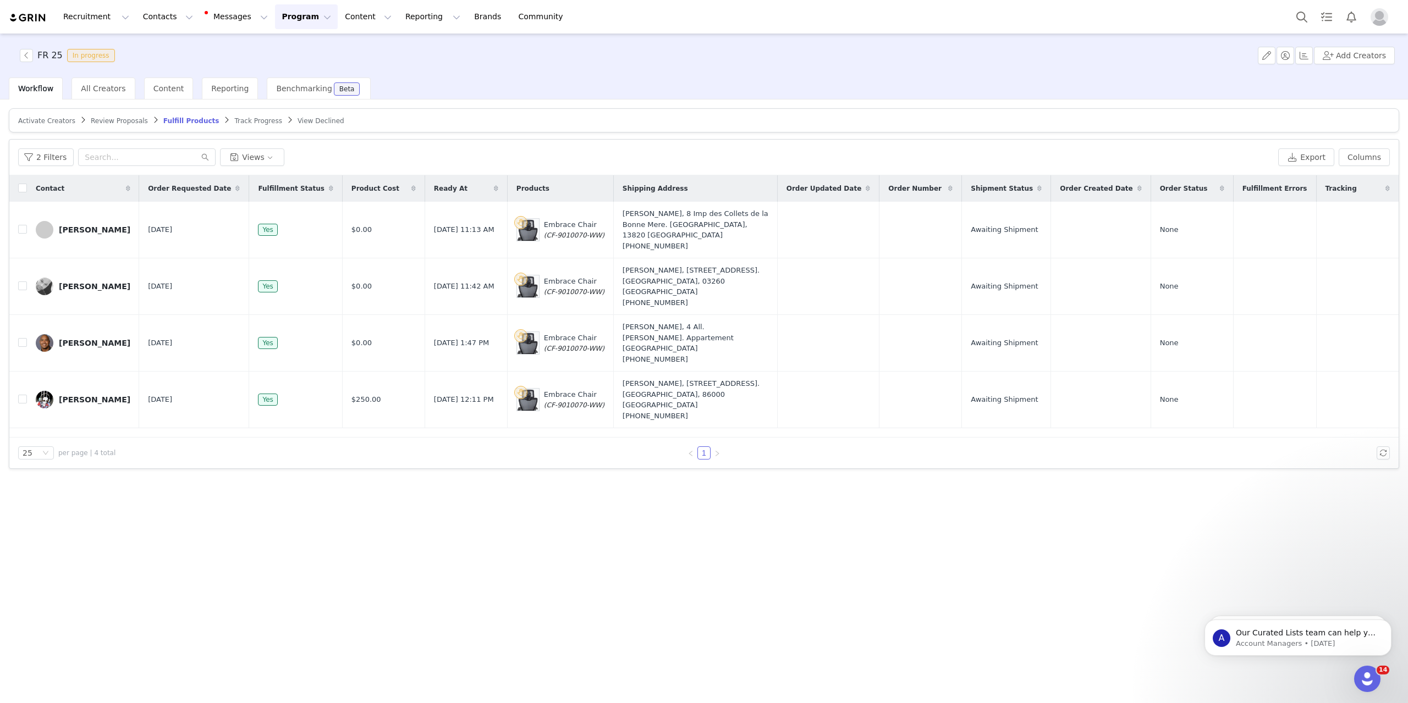
click at [381, 553] on div "Activate Creators Review Proposals Fulfill Products Track Progress View Decline…" at bounding box center [704, 401] width 1408 height 602
click at [480, 531] on div "Activate Creators Review Proposals Fulfill Products Track Progress View Decline…" at bounding box center [704, 401] width 1408 height 602
click at [420, 417] on div "Contact Order Requested Date Fulfillment Status Product Cost Ready At Products …" at bounding box center [703, 306] width 1389 height 262
click at [525, 102] on div "Activate Creators Review Proposals Fulfill Products Track Progress View Decline…" at bounding box center [704, 401] width 1408 height 602
click at [483, 519] on div "Activate Creators Review Proposals Fulfill Products Track Progress View Decline…" at bounding box center [704, 401] width 1408 height 602
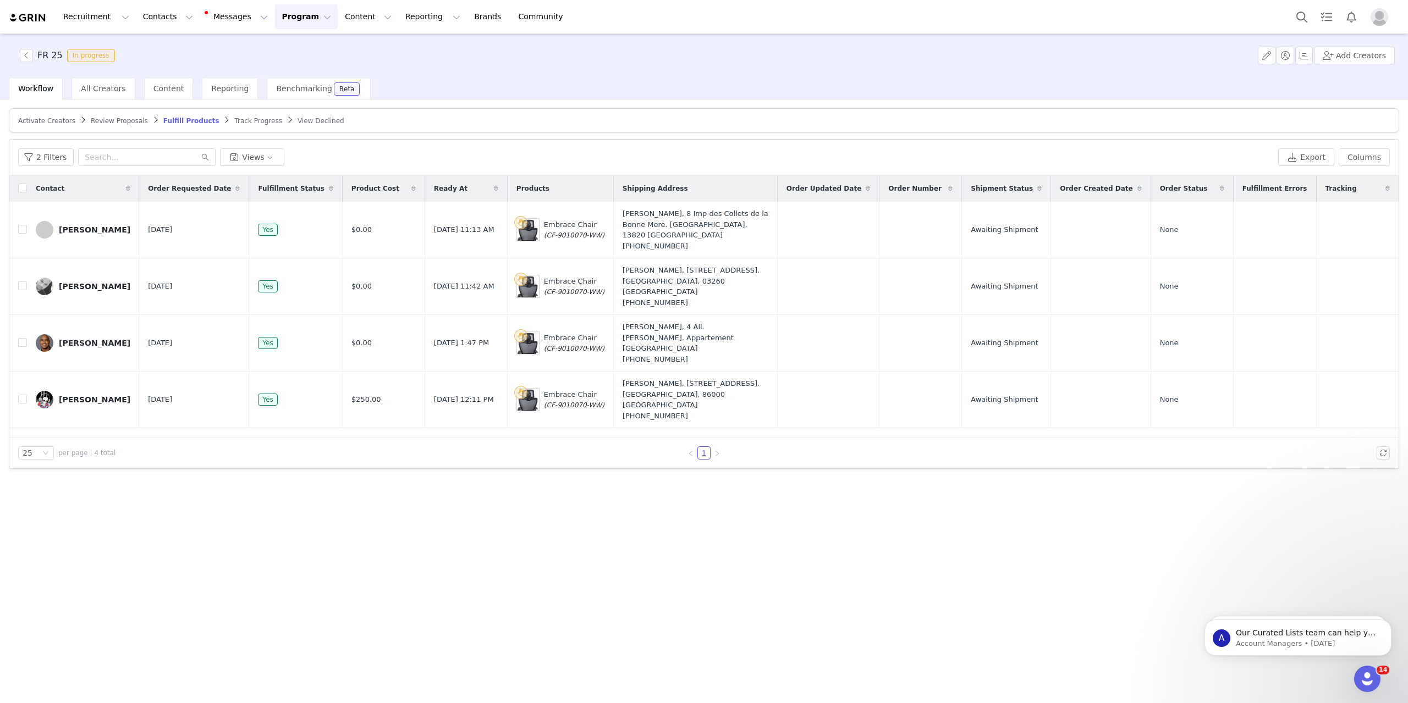
drag, startPoint x: 549, startPoint y: 510, endPoint x: 572, endPoint y: 516, distance: 23.2
click at [557, 514] on div "Activate Creators Review Proposals Fulfill Products Track Progress View Decline…" at bounding box center [704, 401] width 1408 height 602
click at [668, 527] on div "Activate Creators Review Proposals Fulfill Products Track Progress View Decline…" at bounding box center [704, 401] width 1408 height 602
click at [452, 491] on div "Activate Creators Review Proposals Fulfill Products Track Progress View Decline…" at bounding box center [704, 401] width 1408 height 602
click at [426, 524] on div "Activate Creators Review Proposals Fulfill Products Track Progress View Decline…" at bounding box center [704, 401] width 1408 height 602
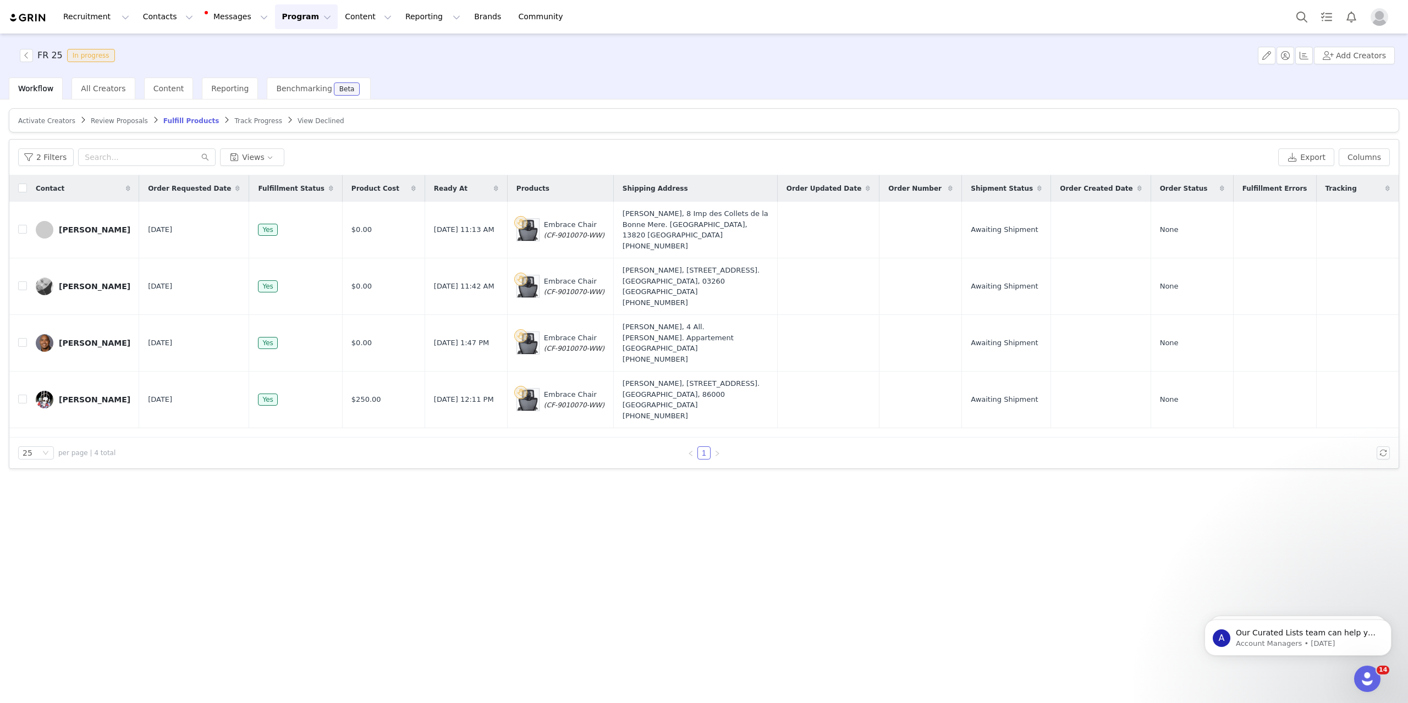
click at [613, 640] on div "Activate Creators Review Proposals Fulfill Products Track Progress View Decline…" at bounding box center [704, 401] width 1408 height 602
click at [402, 443] on div "25 per page | 4 total 1" at bounding box center [703, 453] width 1389 height 31
click at [573, 524] on div "Activate Creators Review Proposals Fulfill Products Track Progress View Decline…" at bounding box center [704, 401] width 1408 height 602
click at [570, 537] on div "Activate Creators Review Proposals Fulfill Products Track Progress View Decline…" at bounding box center [704, 401] width 1408 height 602
click at [463, 529] on div "Activate Creators Review Proposals Fulfill Products Track Progress View Decline…" at bounding box center [704, 401] width 1408 height 602
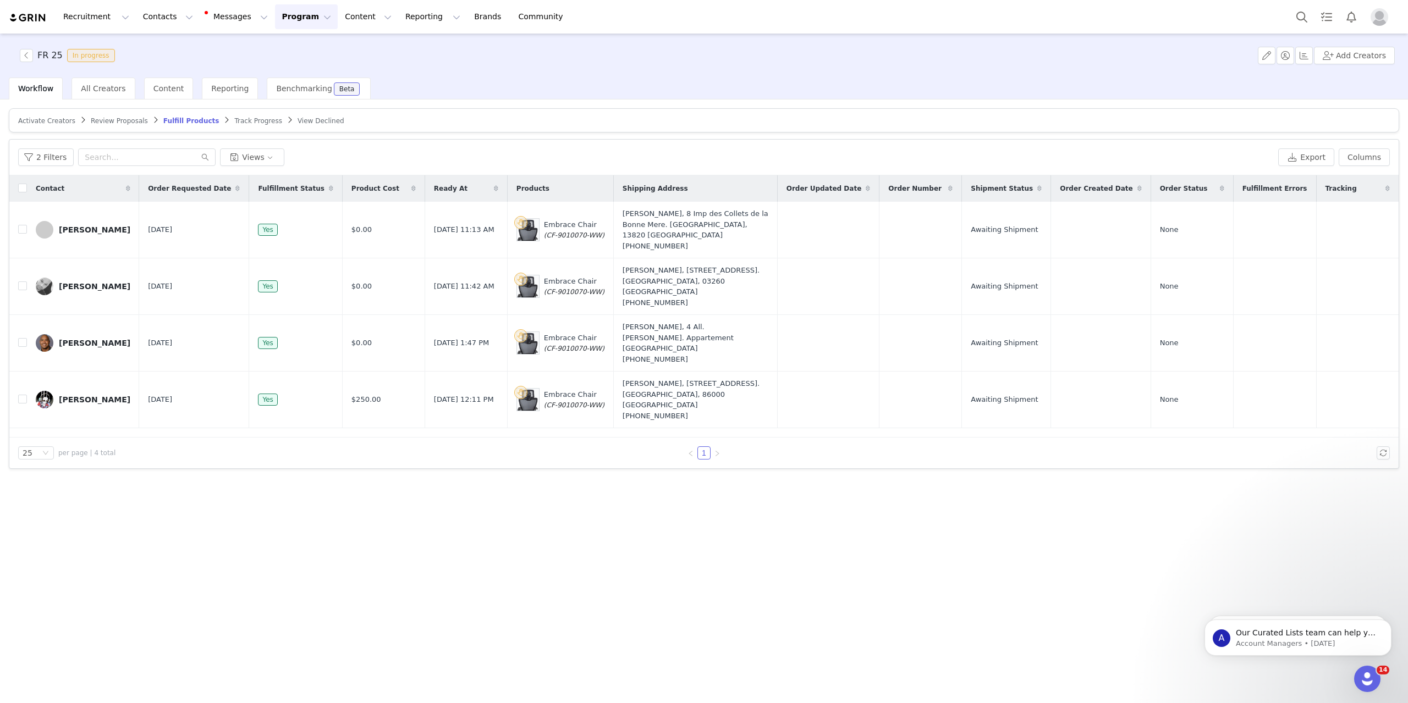
click at [703, 548] on div "Activate Creators Review Proposals Fulfill Products Track Progress View Decline…" at bounding box center [704, 401] width 1408 height 602
click at [507, 71] on div "FR 25 In progress Add Creators" at bounding box center [704, 56] width 1408 height 44
click at [491, 100] on div "Activate Creators Review Proposals Fulfill Products Track Progress View Decline…" at bounding box center [704, 401] width 1408 height 602
click at [407, 523] on div "Activate Creators Review Proposals Fulfill Products Track Progress View Decline…" at bounding box center [704, 401] width 1408 height 602
click at [432, 585] on div "Activate Creators Review Proposals Fulfill Products Track Progress View Decline…" at bounding box center [704, 401] width 1408 height 602
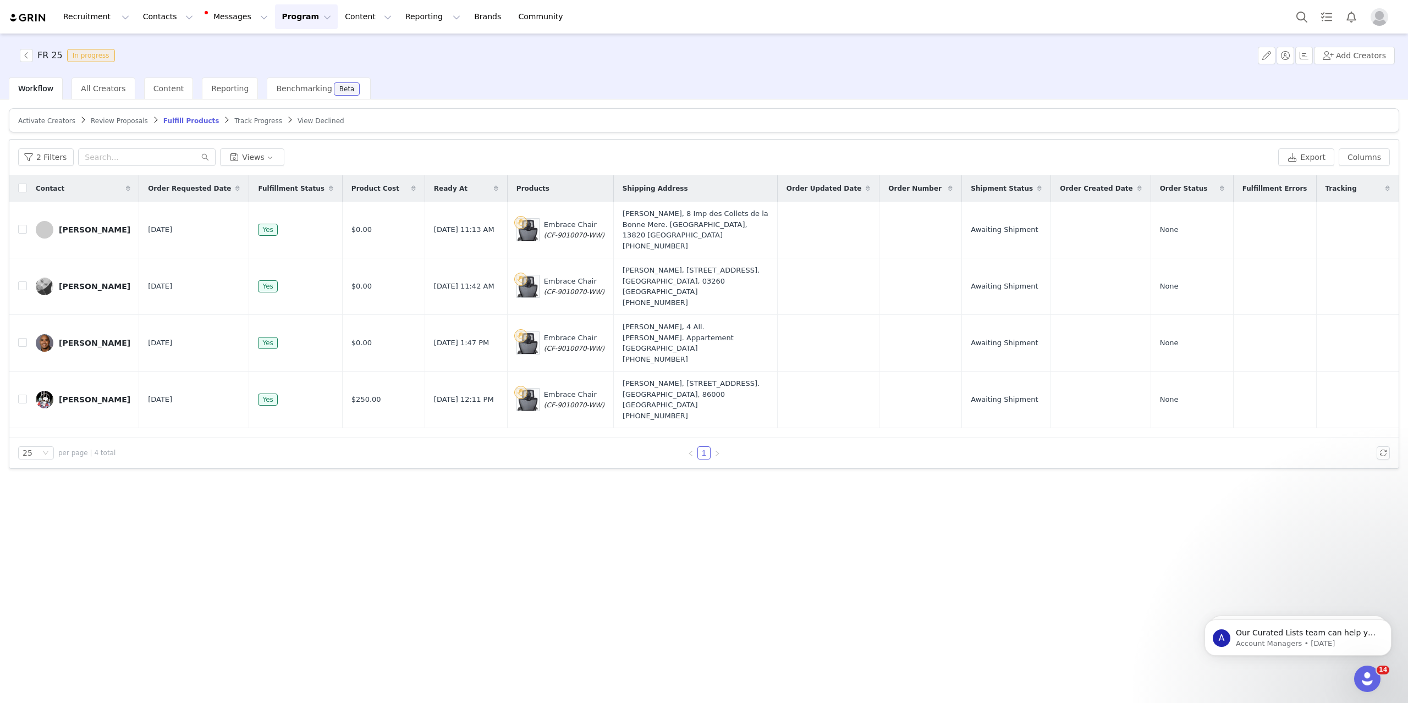
click at [773, 551] on div "Activate Creators Review Proposals Fulfill Products Track Progress View Decline…" at bounding box center [704, 401] width 1408 height 602
click at [673, 617] on div "Activate Creators Review Proposals Fulfill Products Track Progress View Decline…" at bounding box center [704, 401] width 1408 height 602
click at [419, 606] on div "Activate Creators Review Proposals Fulfill Products Track Progress View Decline…" at bounding box center [704, 401] width 1408 height 602
click at [101, 113] on article "Activate Creators Review Proposals Fulfill Products Track Progress View Declined" at bounding box center [704, 120] width 1390 height 24
click at [234, 118] on span "Track Progress" at bounding box center [257, 121] width 47 height 8
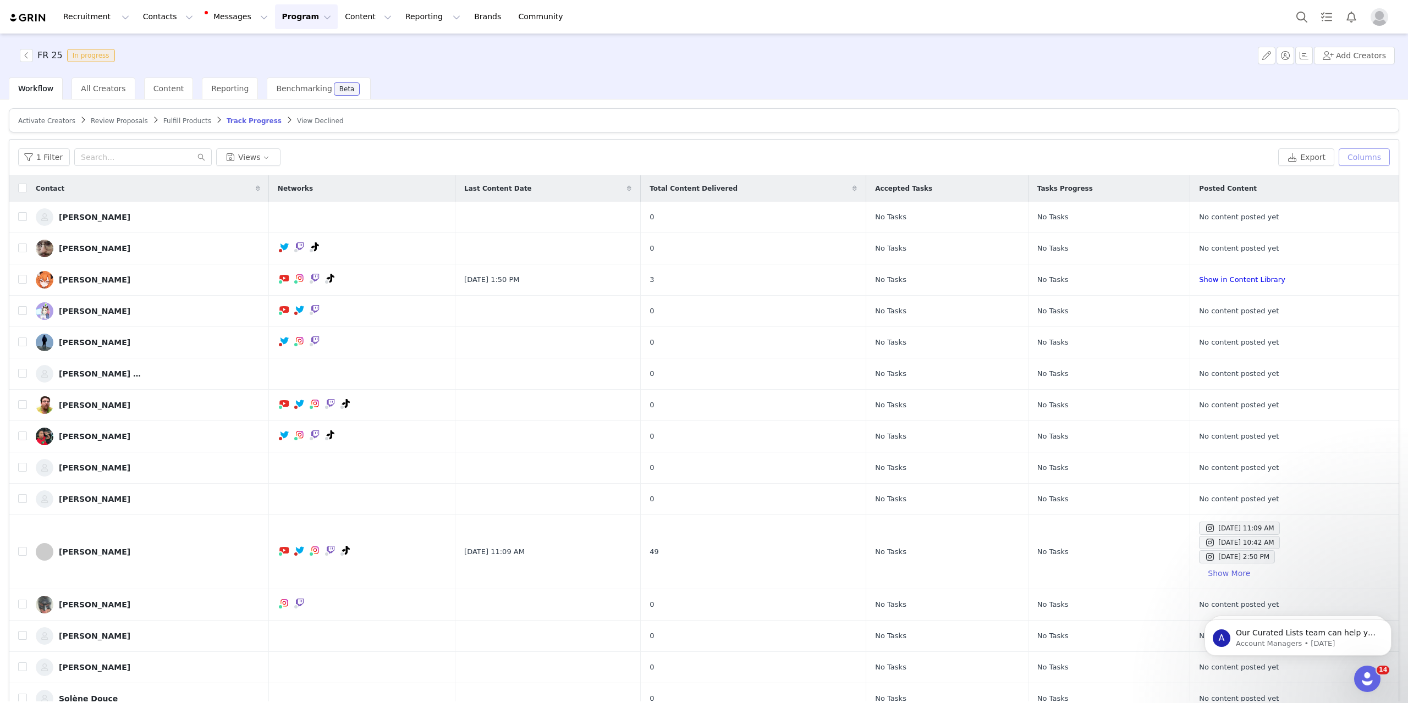
click at [1367, 153] on button "Columns" at bounding box center [1364, 158] width 51 height 18
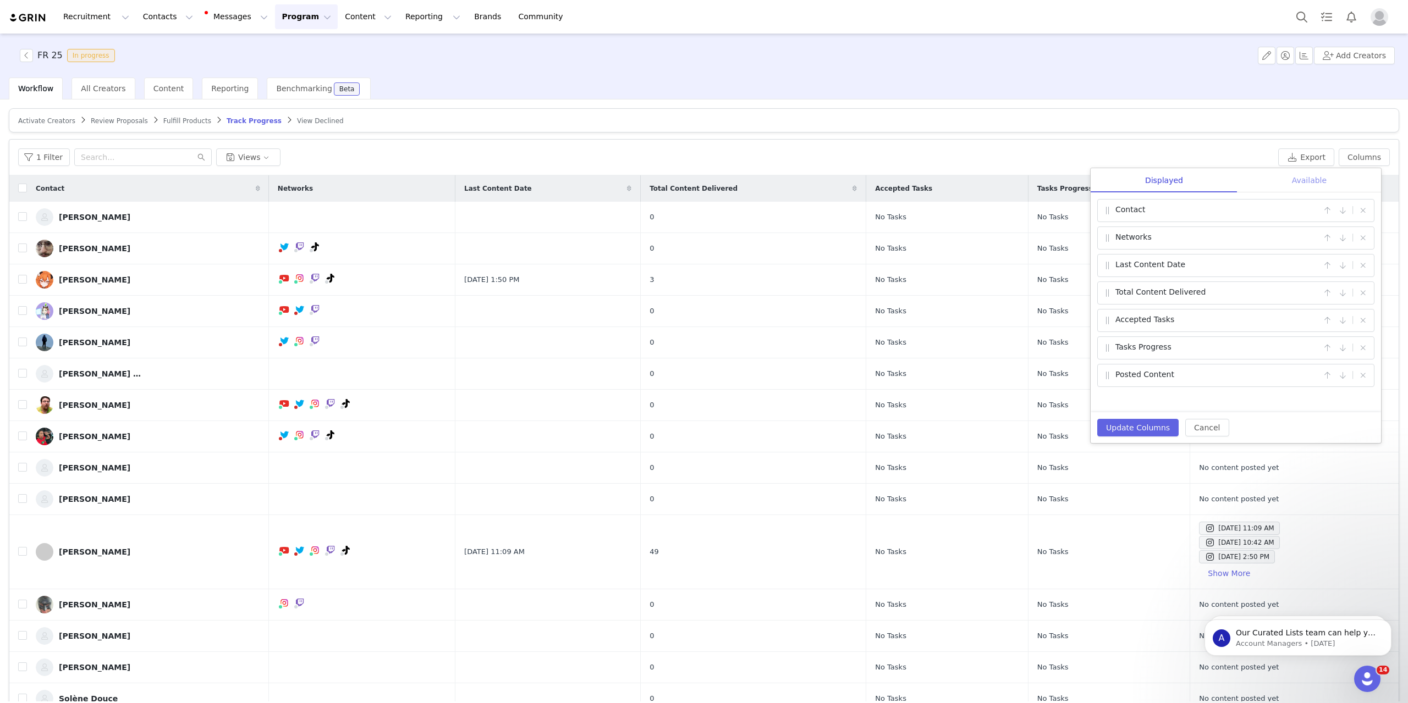
click at [1311, 179] on div "Available" at bounding box center [1310, 180] width 144 height 25
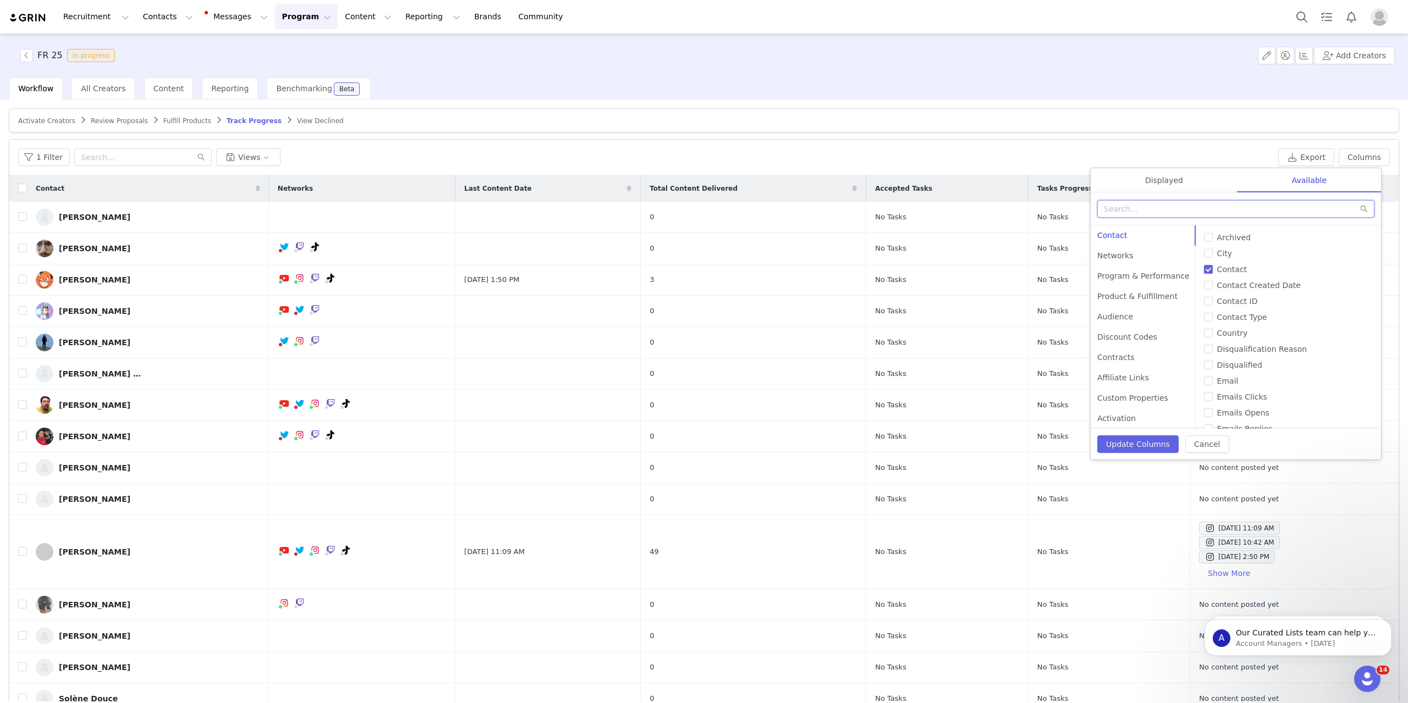
click at [1145, 210] on input "text" at bounding box center [1235, 209] width 277 height 18
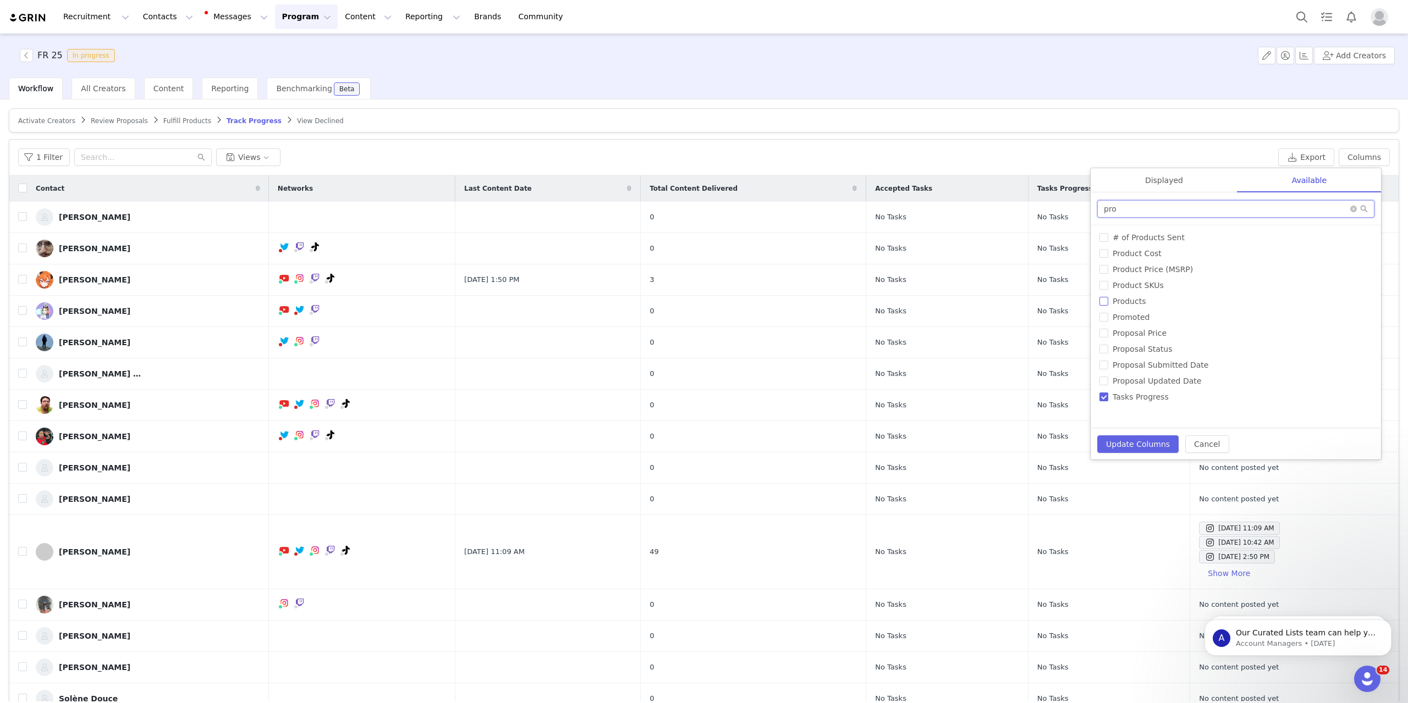
type input "pro"
click at [1129, 299] on span "Products" at bounding box center [1129, 301] width 42 height 9
click at [1108, 299] on input "Products" at bounding box center [1104, 301] width 9 height 9
checkbox input "true"
click at [1143, 445] on button "Update Columns" at bounding box center [1137, 445] width 81 height 18
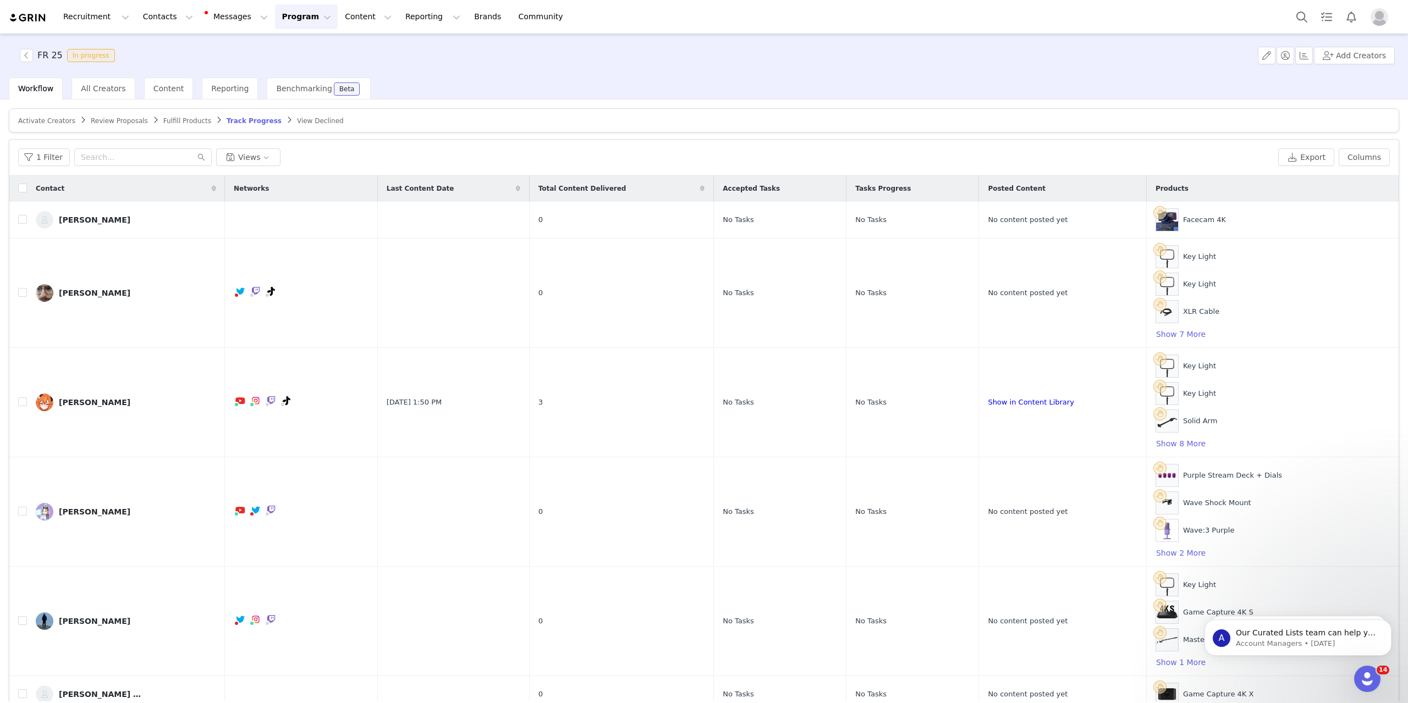
click at [1129, 149] on div "1 Filter Views" at bounding box center [646, 158] width 1256 height 18
click at [49, 160] on button "1 Filter" at bounding box center [44, 158] width 52 height 18
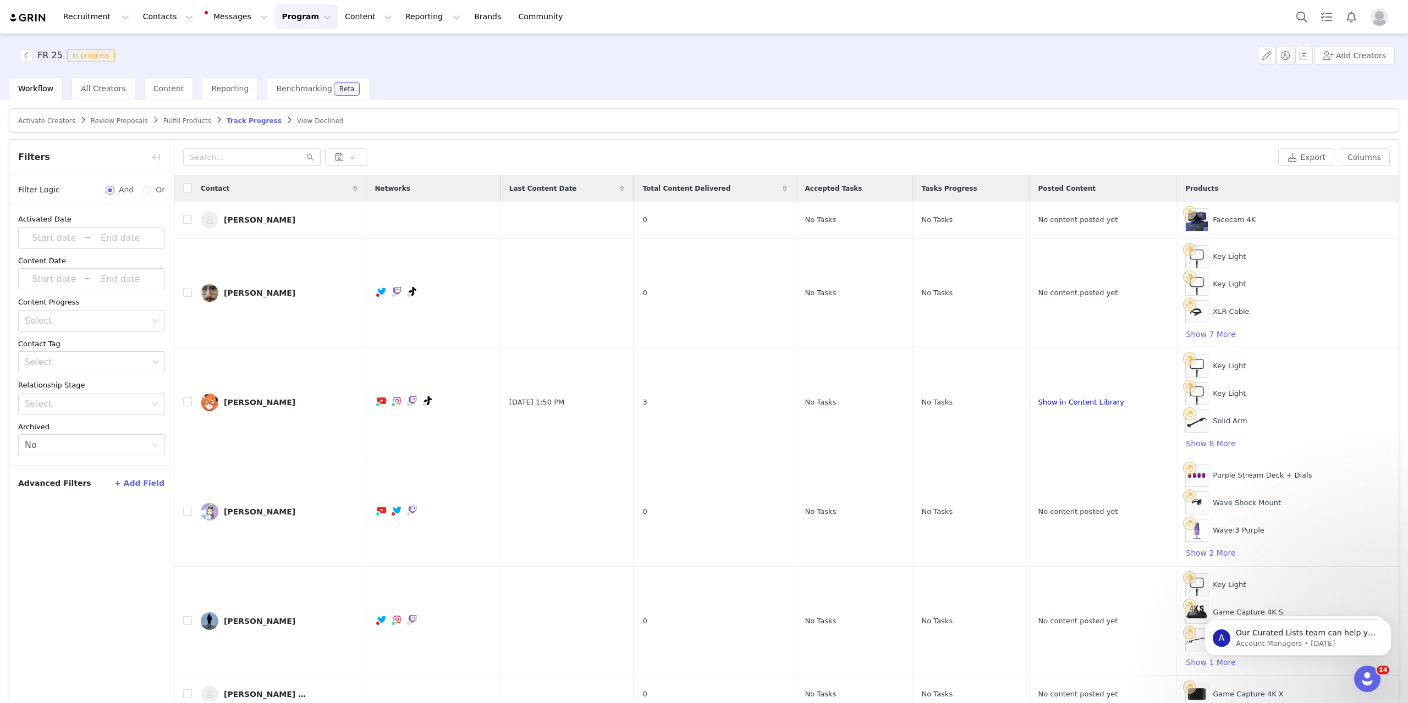
click at [144, 485] on button "+ Add Field" at bounding box center [139, 484] width 51 height 18
click at [70, 515] on div "Select" at bounding box center [86, 520] width 122 height 11
click at [127, 514] on input "prod" at bounding box center [88, 520] width 127 height 21
drag, startPoint x: 91, startPoint y: 589, endPoint x: 95, endPoint y: 618, distance: 29.4
click at [92, 594] on body "Recruitment Recruitment Creator Search Curated Lists Landing Pages Web Extensio…" at bounding box center [704, 351] width 1408 height 703
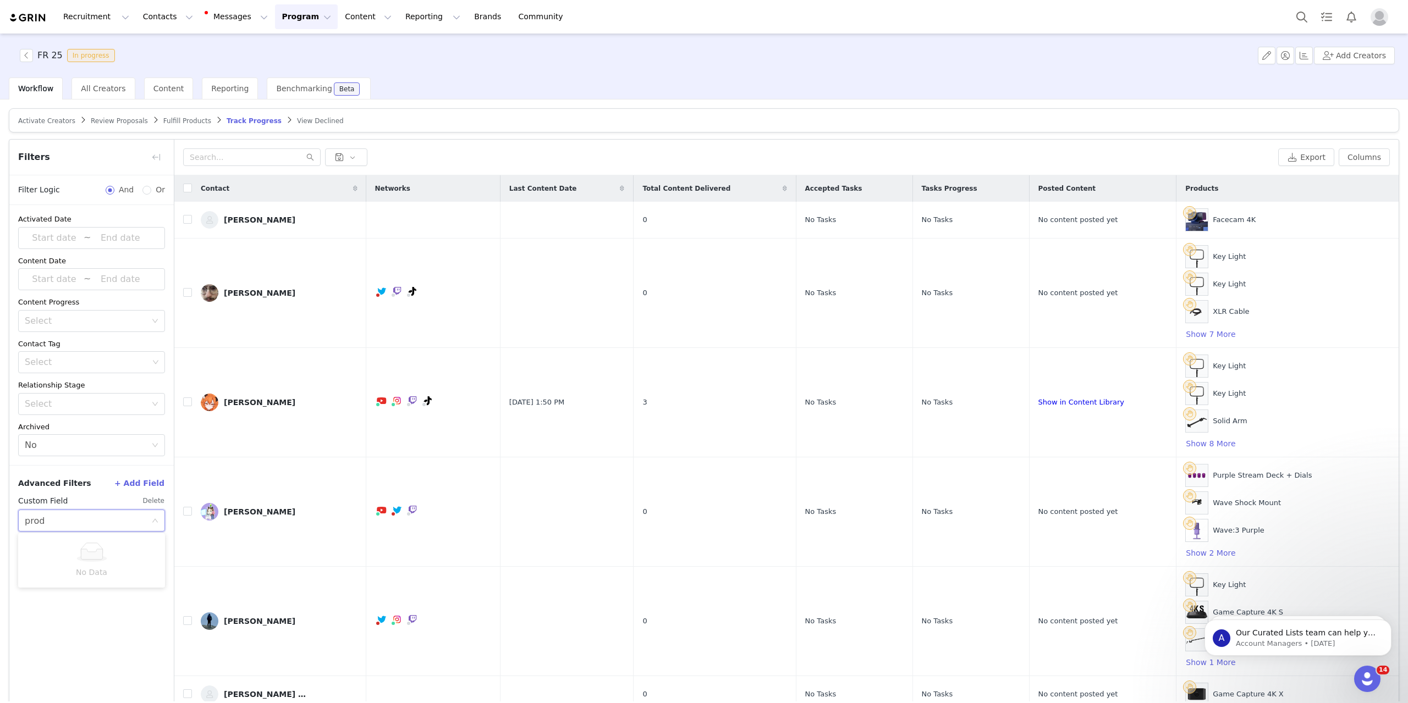
type input "prod"
click at [159, 518] on div "Select prod prod" at bounding box center [91, 521] width 147 height 22
click at [155, 498] on button "Delete" at bounding box center [153, 501] width 23 height 18
click at [124, 582] on div "Activated Date ~ Content Date ~ Content Progress Select Contact Tag Select Rela…" at bounding box center [91, 455] width 164 height 500
drag, startPoint x: 81, startPoint y: 549, endPoint x: 154, endPoint y: 531, distance: 75.2
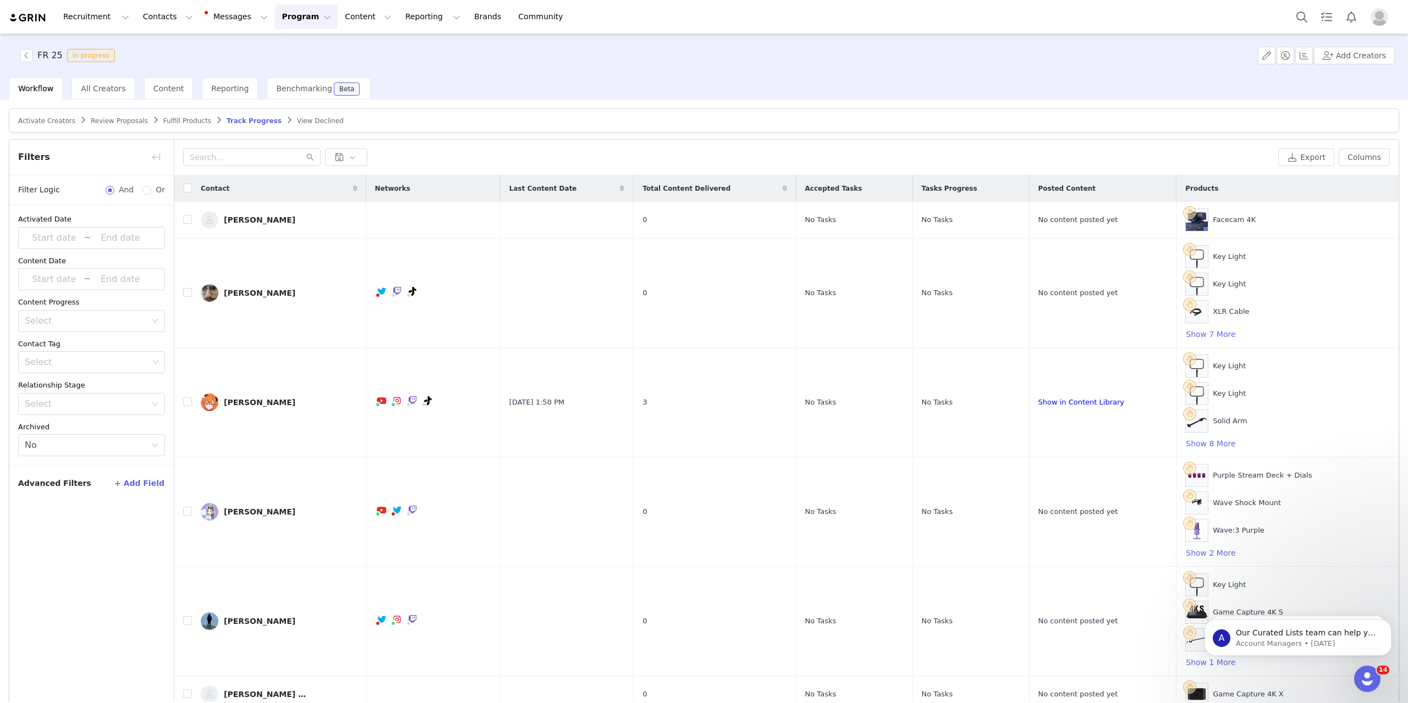
click at [81, 546] on div "Activated Date ~ Content Date ~ Content Progress Select Contact Tag Select Rela…" at bounding box center [91, 455] width 164 height 500
click at [483, 140] on div "Export Columns Displayed Available Contact | Networks | Last Content Date | Tot…" at bounding box center [786, 158] width 1224 height 36
click at [136, 482] on button "+ Add Field" at bounding box center [139, 484] width 51 height 18
click at [86, 512] on div "Select" at bounding box center [88, 520] width 127 height 21
click at [100, 519] on input at bounding box center [88, 520] width 127 height 21
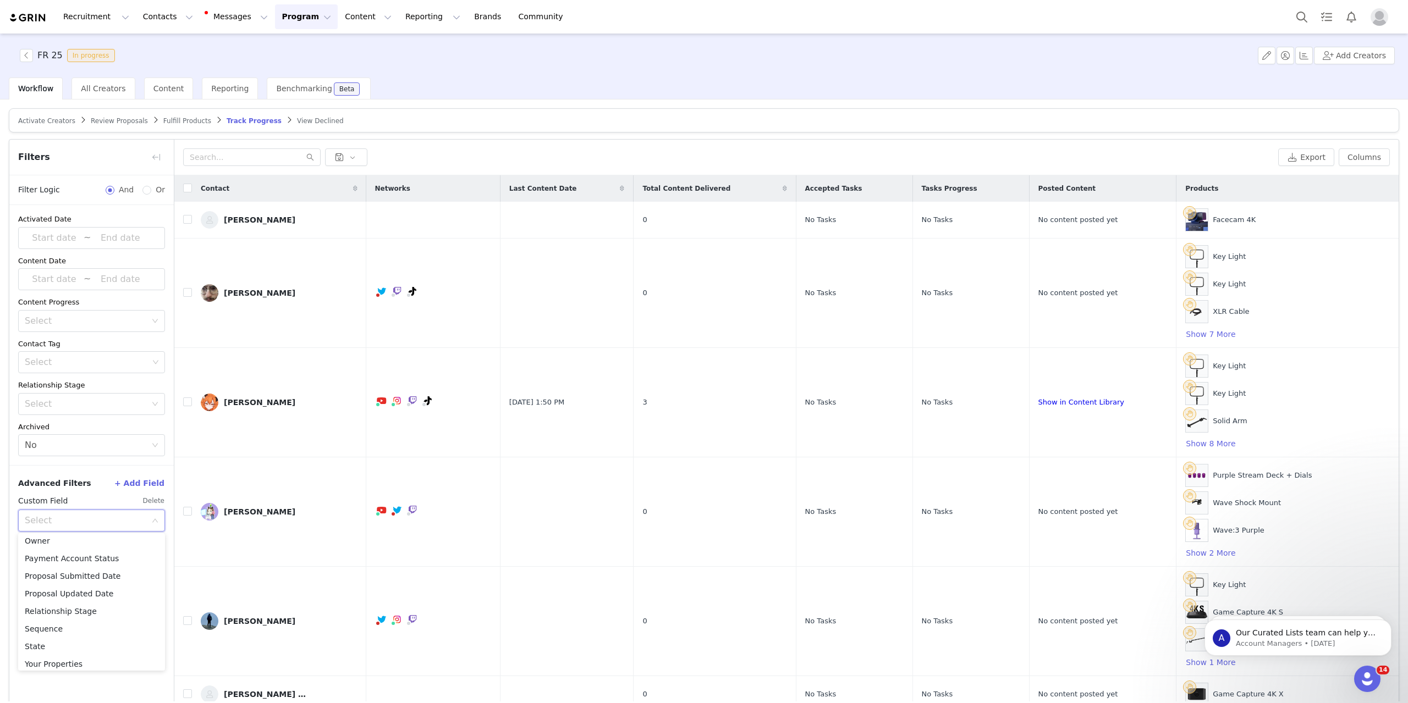
scroll to position [694, 0]
click at [83, 694] on div "Activated Date ~ Content Date ~ Content Progress Select Contact Tag Select Rela…" at bounding box center [91, 455] width 164 height 500
click at [790, 156] on div at bounding box center [728, 158] width 1091 height 18
click at [773, 153] on div at bounding box center [728, 158] width 1091 height 18
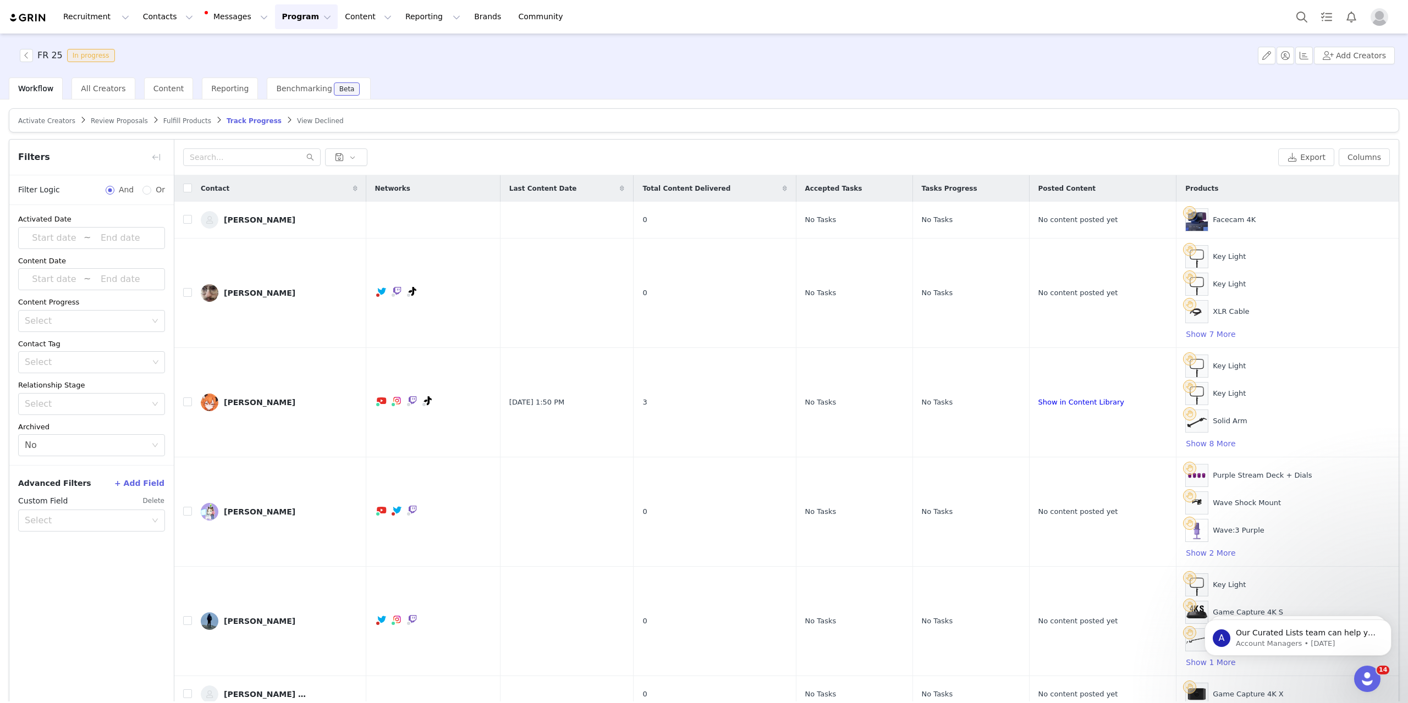
click at [754, 149] on div at bounding box center [728, 158] width 1091 height 18
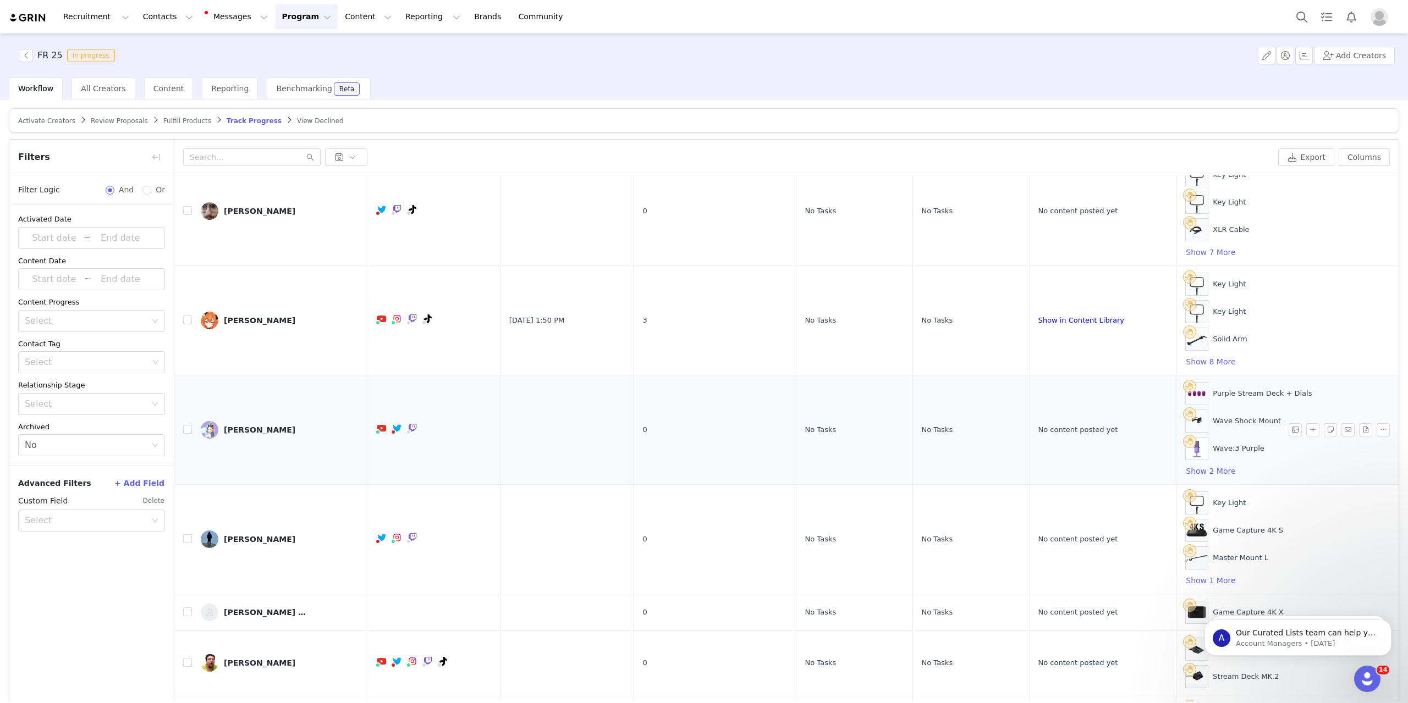
scroll to position [0, 0]
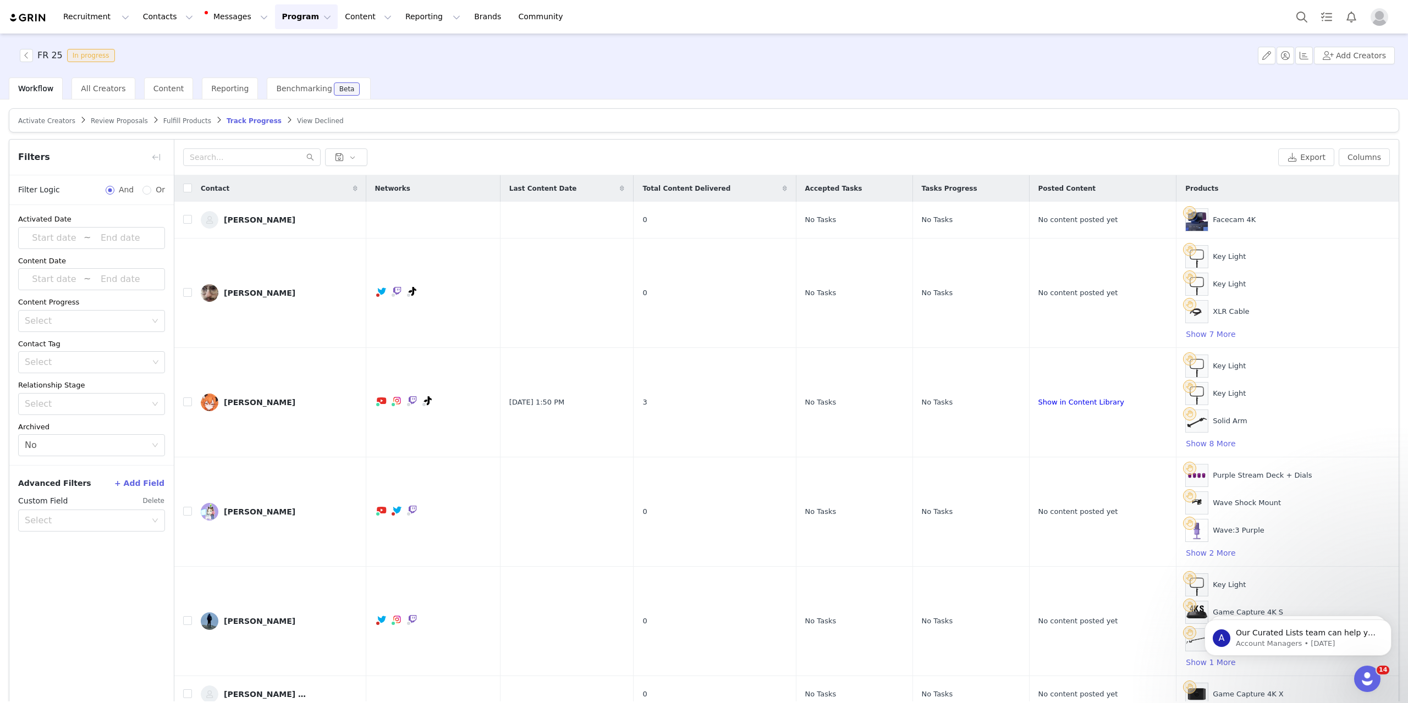
click at [887, 155] on div at bounding box center [728, 158] width 1091 height 18
click at [777, 81] on div "Workflow All Creators Content Reporting Benchmarking Beta" at bounding box center [708, 89] width 1399 height 22
click at [837, 73] on div "FR 25 In progress Add Creators" at bounding box center [704, 56] width 1408 height 44
click at [798, 67] on div "FR 25 In progress Add Creators" at bounding box center [704, 56] width 1408 height 44
click at [769, 76] on div "FR 25 In progress Add Creators" at bounding box center [704, 56] width 1408 height 44
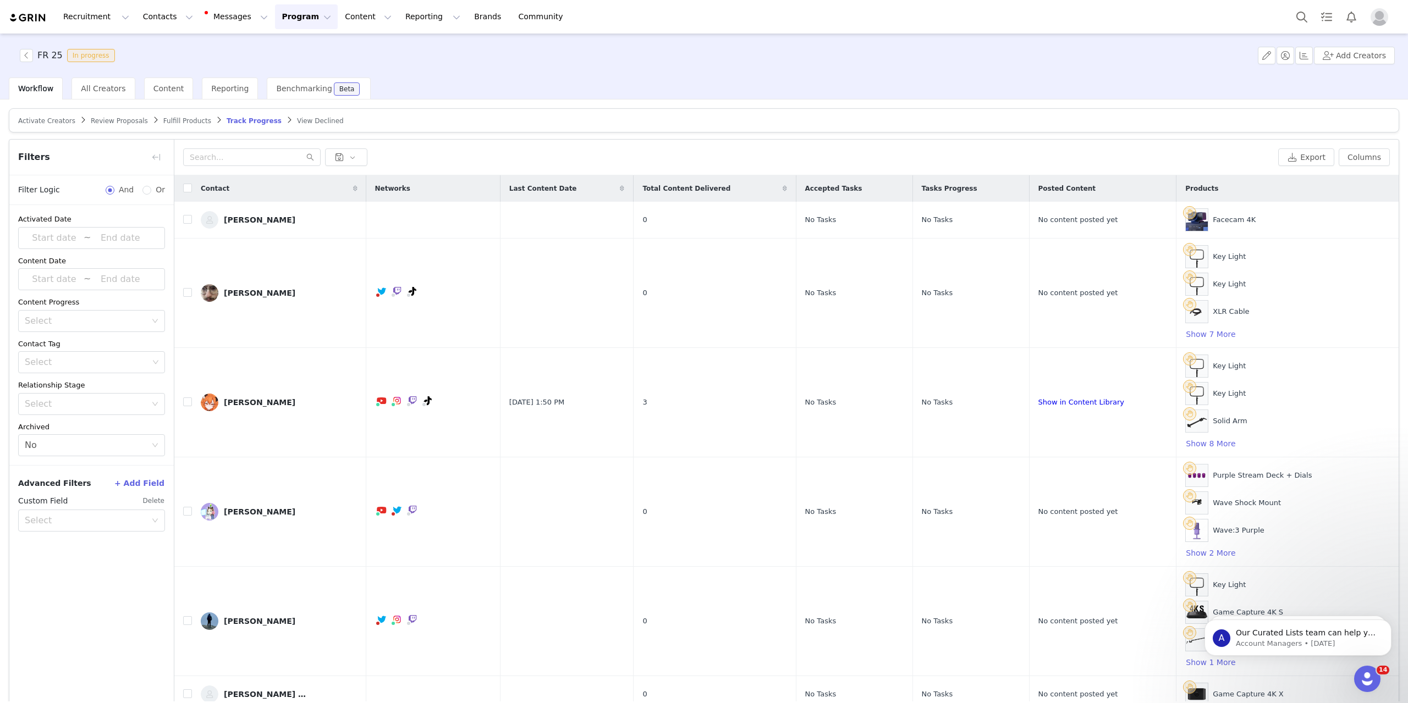
click at [712, 74] on div "FR 25 In progress Add Creators" at bounding box center [704, 56] width 1408 height 44
click at [730, 54] on div "FR 25 In progress Add Creators" at bounding box center [704, 56] width 1408 height 44
click at [759, 65] on div "FR 25 In progress Add Creators" at bounding box center [704, 56] width 1408 height 44
click at [756, 72] on div "FR 25 In progress Add Creators" at bounding box center [704, 56] width 1408 height 44
click at [767, 58] on div "FR 25 In progress Add Creators" at bounding box center [704, 56] width 1408 height 44
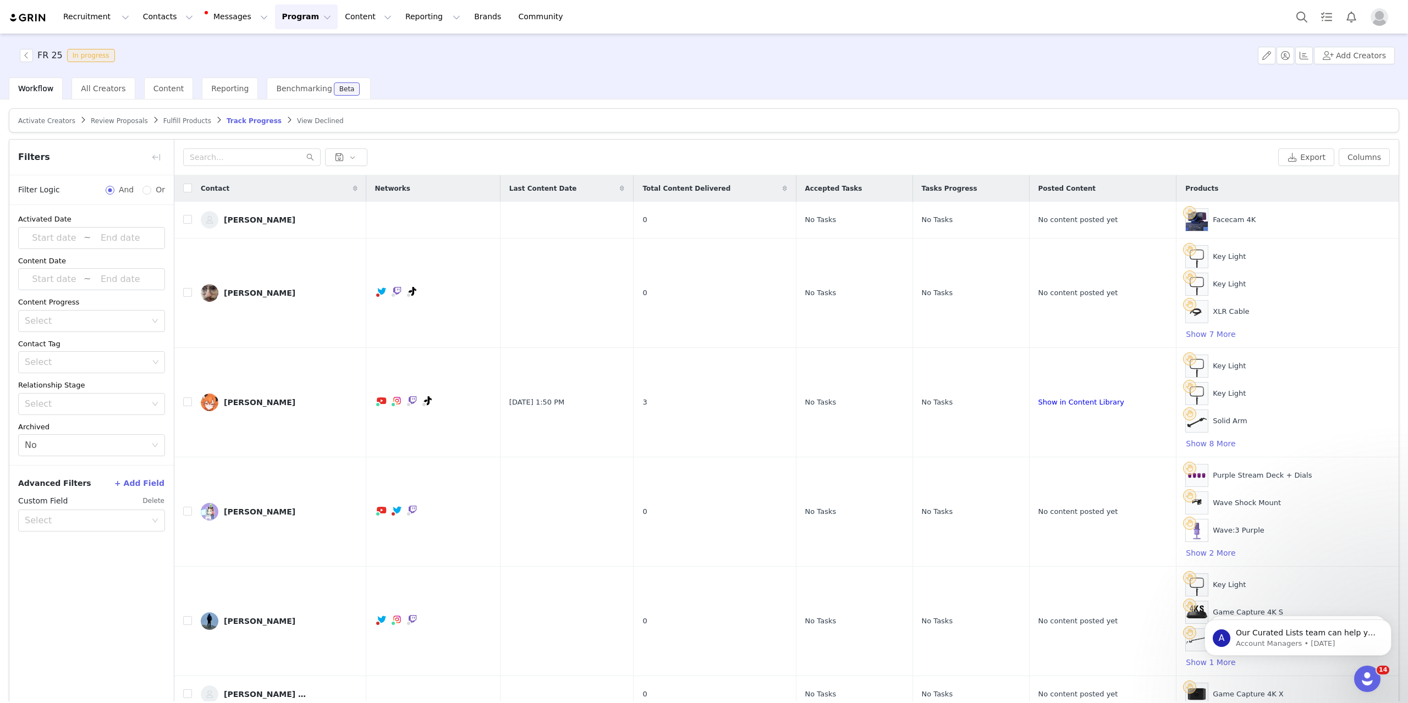
click at [660, 85] on div "Workflow All Creators Content Reporting Benchmarking Beta" at bounding box center [708, 89] width 1399 height 22
click at [732, 42] on div "FR 25 In progress Add Creators" at bounding box center [704, 56] width 1408 height 44
click at [713, 68] on div "FR 25 In progress Add Creators" at bounding box center [704, 56] width 1408 height 44
click at [685, 72] on div "FR 25 In progress Add Creators" at bounding box center [704, 56] width 1408 height 44
